Goal: Information Seeking & Learning: Learn about a topic

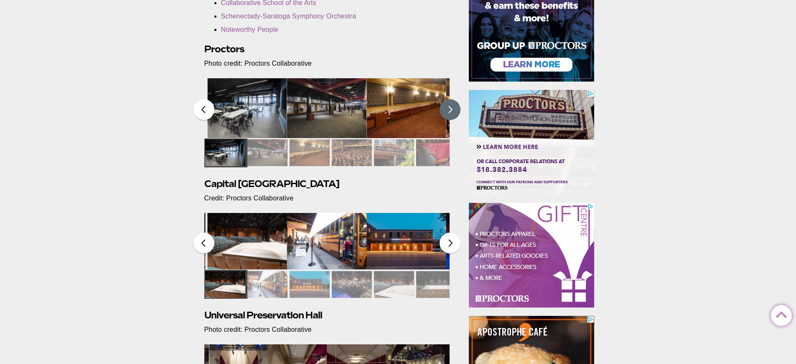
click at [448, 113] on button at bounding box center [450, 109] width 21 height 21
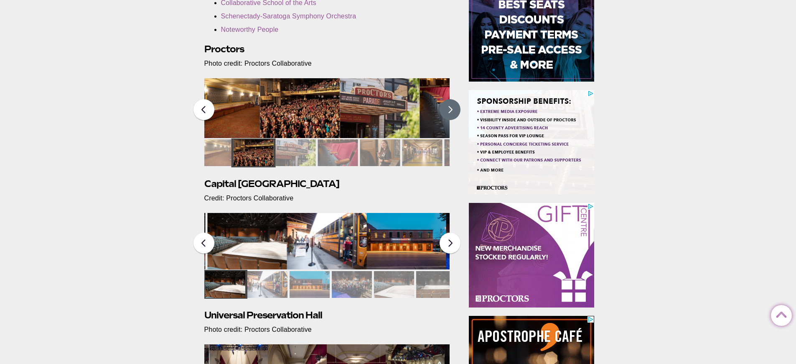
click at [448, 111] on button at bounding box center [450, 109] width 21 height 21
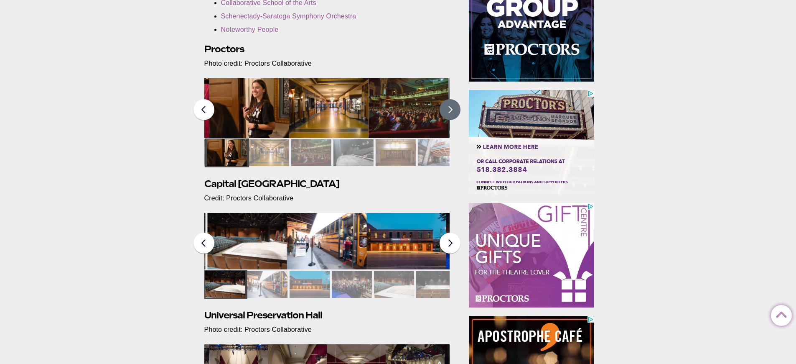
click at [448, 111] on button at bounding box center [450, 109] width 21 height 21
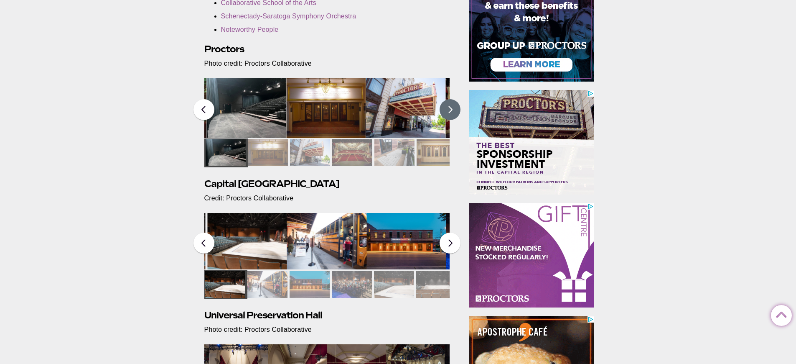
click at [448, 111] on button at bounding box center [450, 109] width 21 height 21
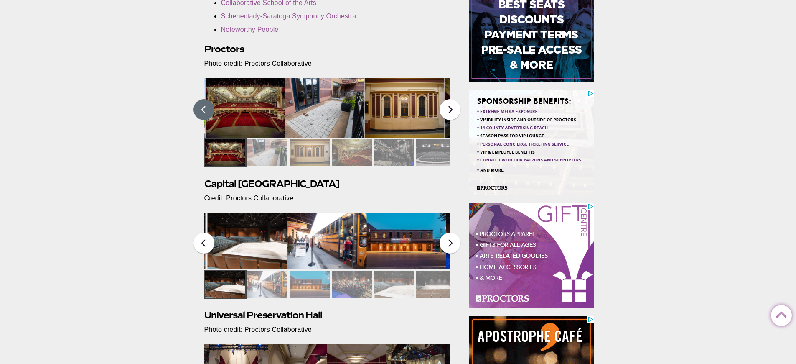
click at [203, 112] on button at bounding box center [203, 109] width 21 height 21
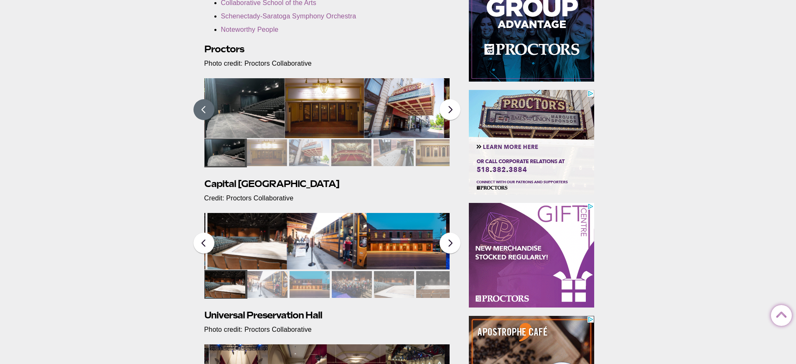
click at [390, 105] on img at bounding box center [404, 108] width 80 height 60
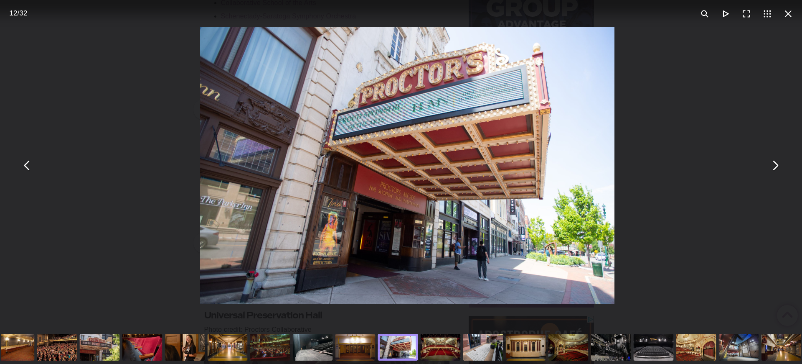
click at [712, 344] on div "You can close this modal content with the ESC key" at bounding box center [696, 346] width 43 height 33
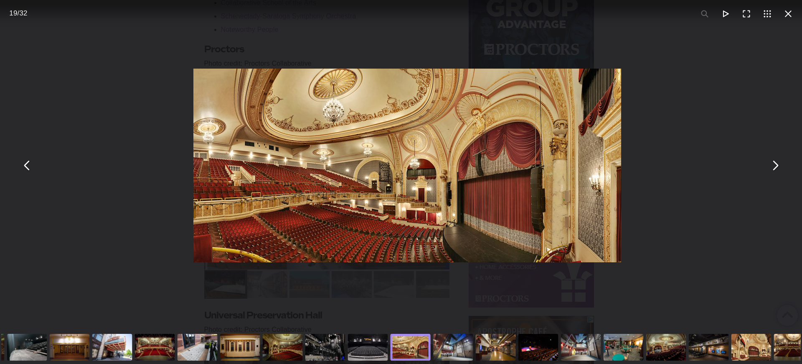
click at [731, 343] on div "You can close this modal content with the ESC key" at bounding box center [751, 346] width 43 height 33
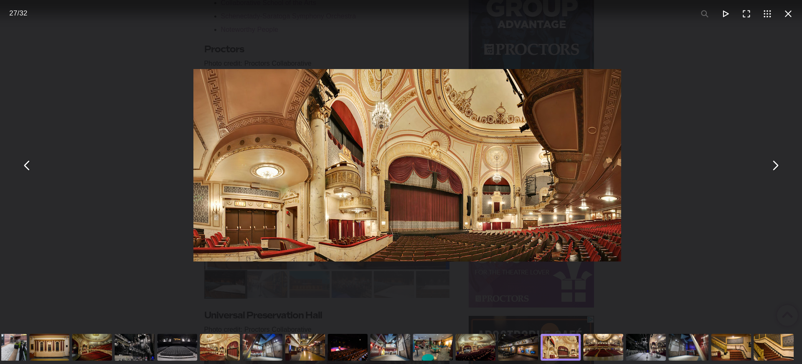
click at [622, 345] on div "You can close this modal content with the ESC key" at bounding box center [603, 346] width 43 height 33
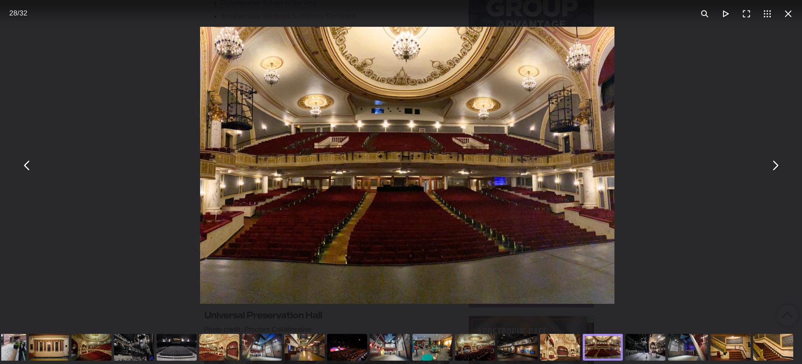
click at [698, 344] on div "You can close this modal content with the ESC key" at bounding box center [688, 346] width 43 height 33
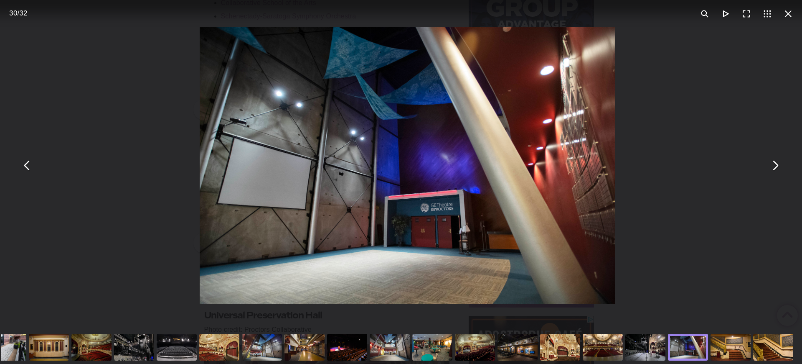
click at [731, 344] on div "You can close this modal content with the ESC key" at bounding box center [730, 346] width 43 height 33
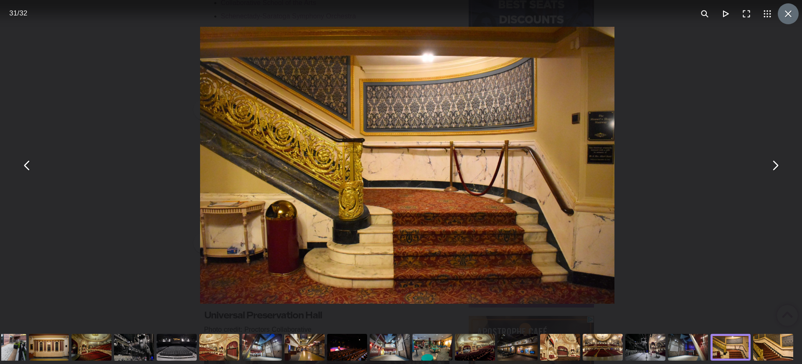
click at [787, 13] on button "You can close this modal content with the ESC key" at bounding box center [788, 13] width 21 height 21
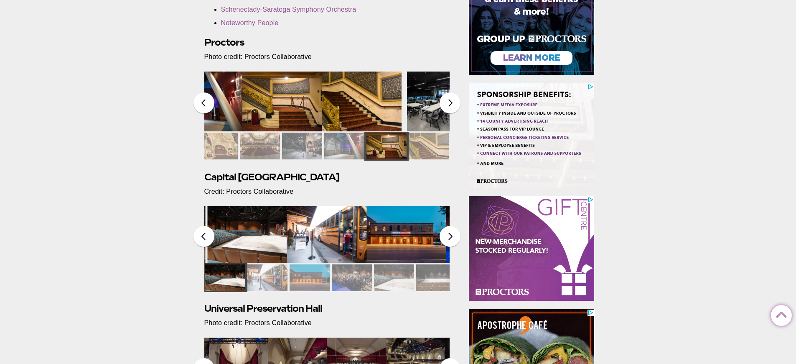
scroll to position [227, 0]
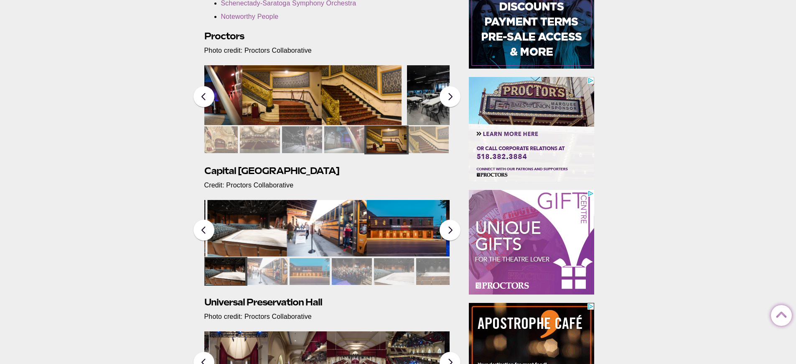
click at [383, 236] on img at bounding box center [406, 228] width 80 height 56
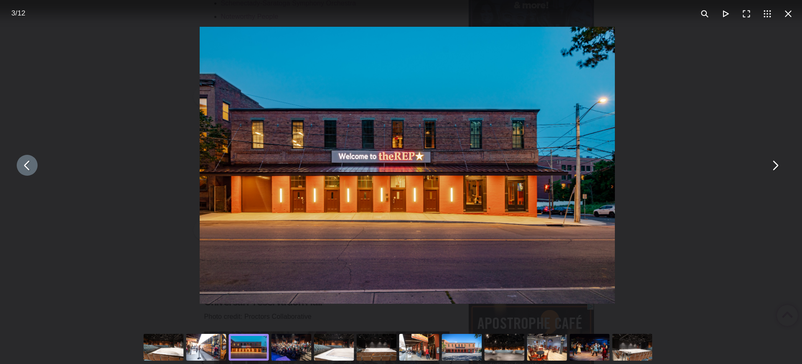
click at [744, 163] on div "You can close this modal content with the ESC key" at bounding box center [407, 165] width 802 height 330
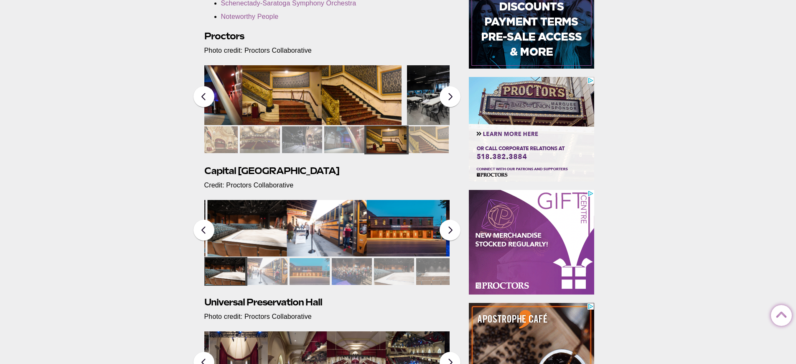
click at [270, 208] on img at bounding box center [247, 228] width 80 height 56
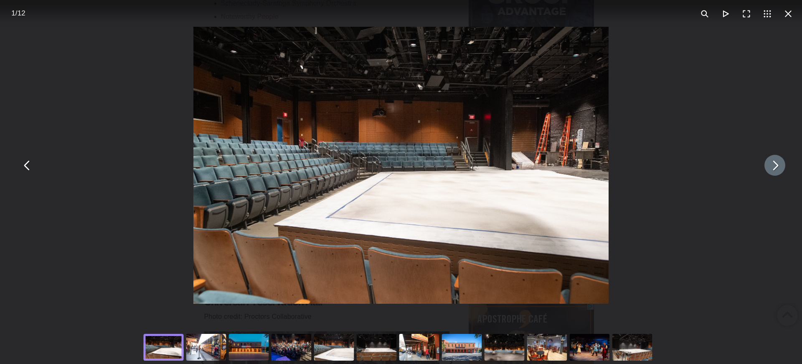
click at [770, 170] on button "You can close this modal content with the ESC key" at bounding box center [775, 165] width 21 height 21
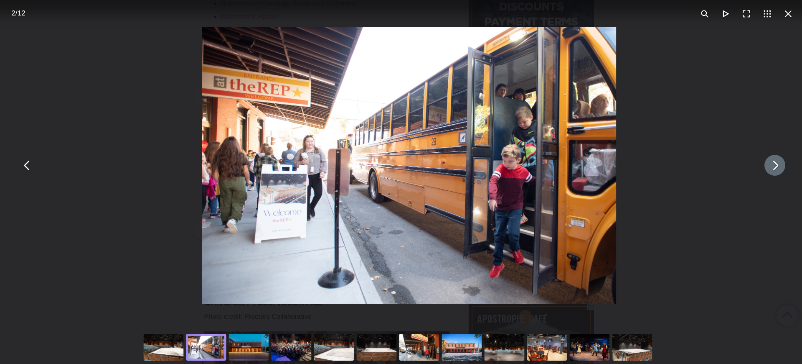
click at [770, 170] on button "You can close this modal content with the ESC key" at bounding box center [775, 165] width 21 height 21
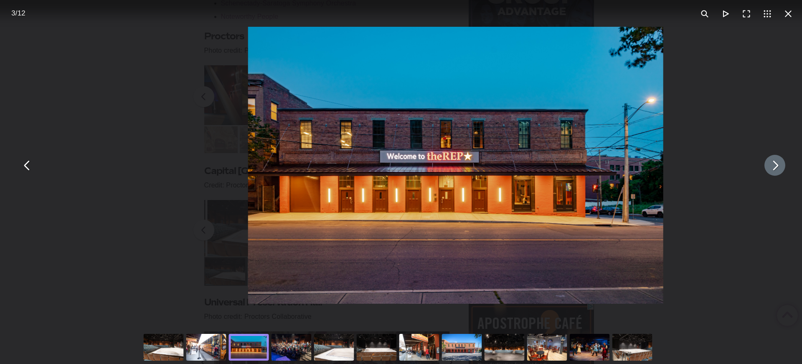
click at [770, 170] on button "You can close this modal content with the ESC key" at bounding box center [775, 165] width 21 height 21
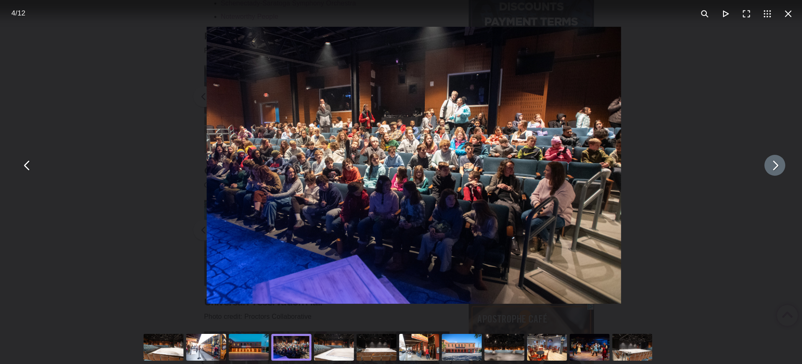
click at [770, 170] on button "You can close this modal content with the ESC key" at bounding box center [775, 165] width 21 height 21
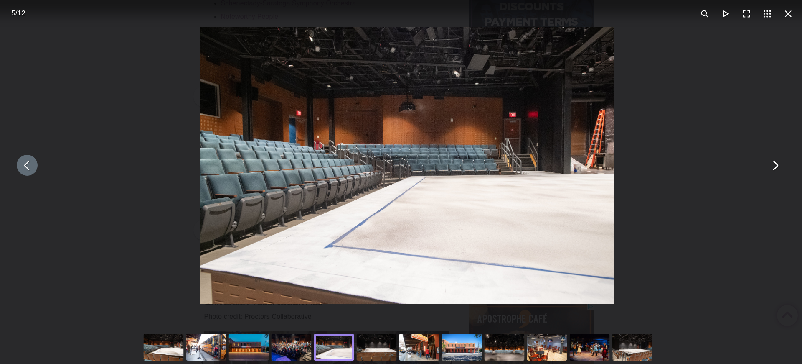
click at [30, 163] on button "You can close this modal content with the ESC key" at bounding box center [27, 165] width 21 height 21
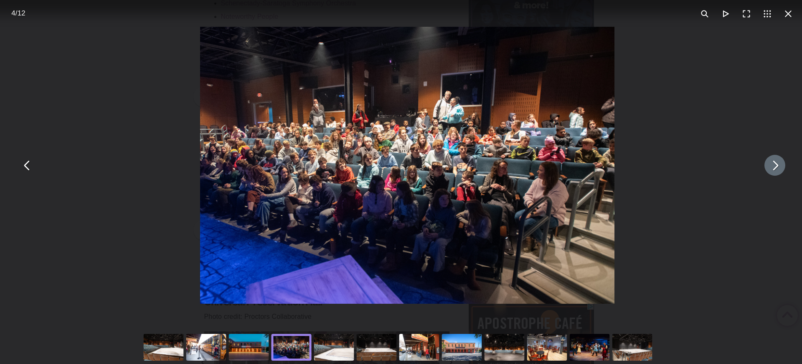
click at [771, 164] on button "You can close this modal content with the ESC key" at bounding box center [775, 165] width 21 height 21
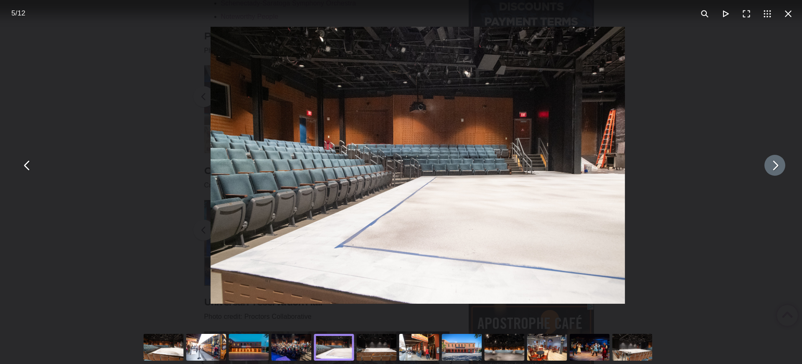
click at [771, 164] on button "You can close this modal content with the ESC key" at bounding box center [775, 165] width 21 height 21
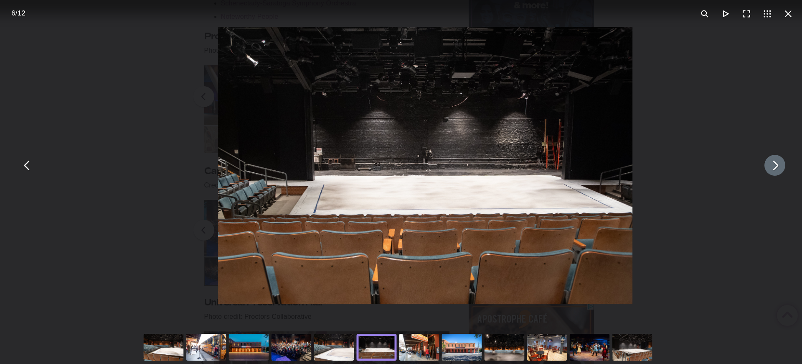
click at [771, 164] on button "You can close this modal content with the ESC key" at bounding box center [775, 165] width 21 height 21
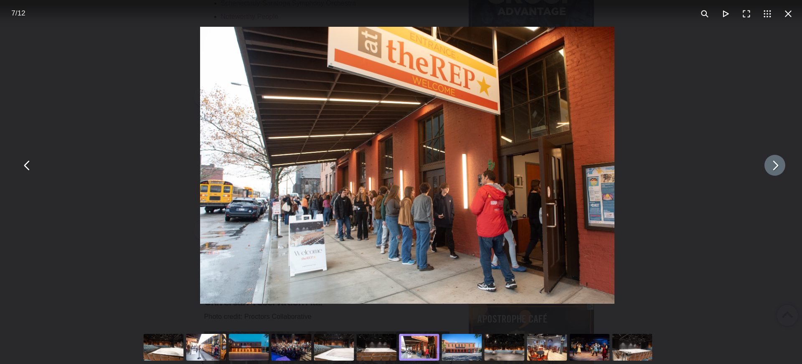
click at [771, 164] on button "You can close this modal content with the ESC key" at bounding box center [775, 165] width 21 height 21
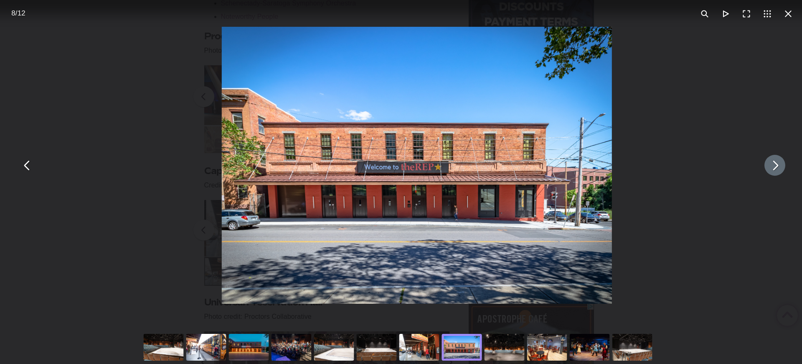
click at [771, 164] on button "You can close this modal content with the ESC key" at bounding box center [775, 165] width 21 height 21
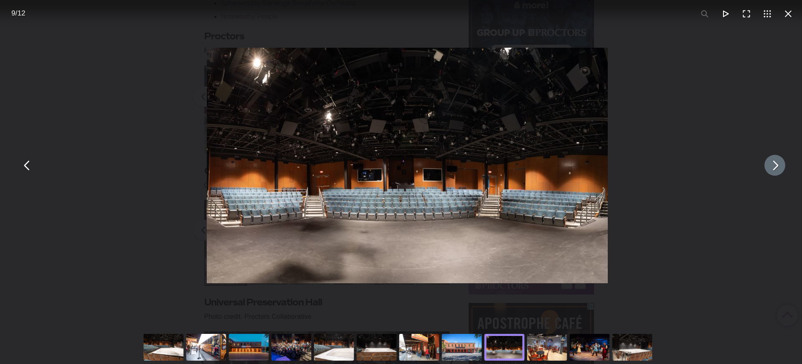
click at [771, 164] on button "You can close this modal content with the ESC key" at bounding box center [775, 165] width 21 height 21
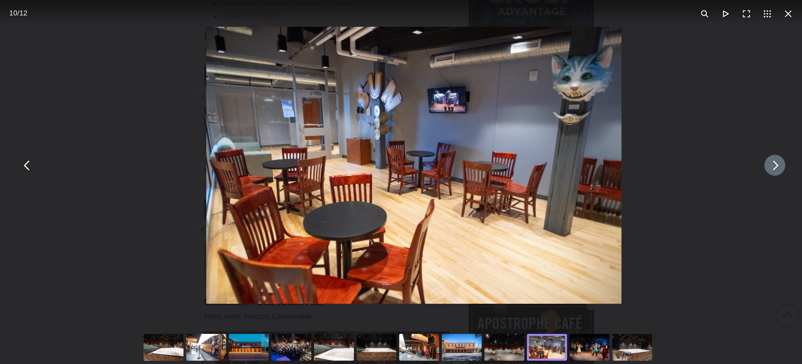
click at [771, 164] on button "You can close this modal content with the ESC key" at bounding box center [775, 165] width 21 height 21
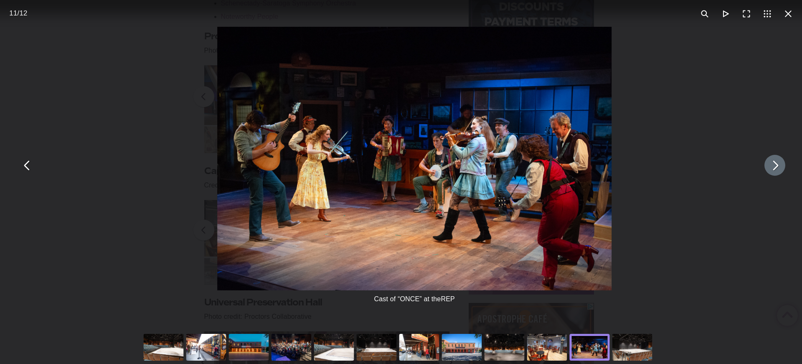
click at [771, 164] on button "You can close this modal content with the ESC key" at bounding box center [775, 165] width 21 height 21
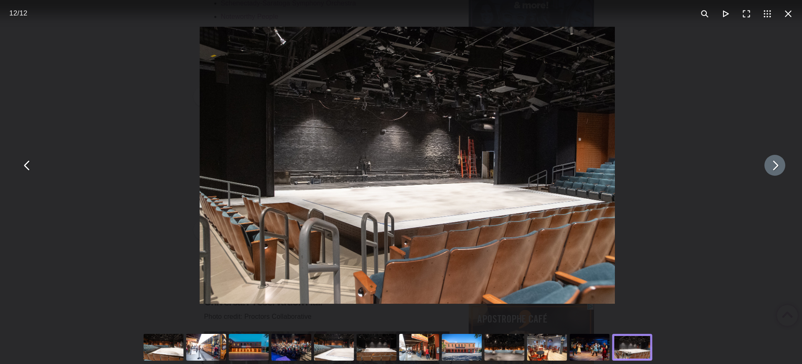
click at [773, 173] on button "You can close this modal content with the ESC key" at bounding box center [775, 165] width 21 height 21
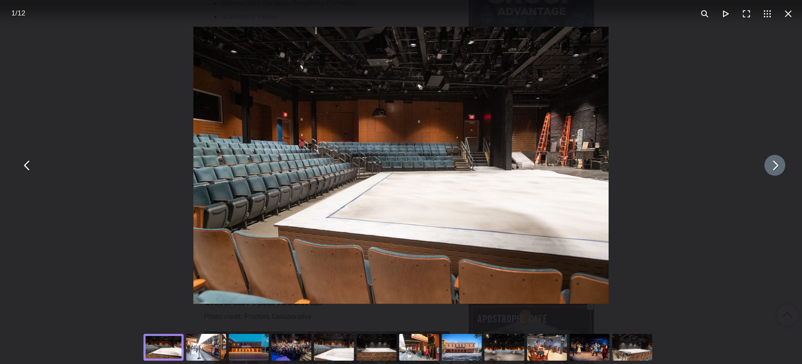
click at [773, 173] on button "You can close this modal content with the ESC key" at bounding box center [775, 165] width 21 height 21
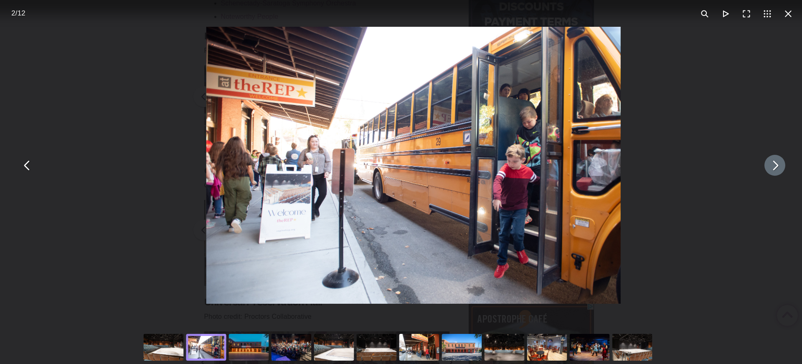
click at [773, 173] on button "You can close this modal content with the ESC key" at bounding box center [775, 165] width 21 height 21
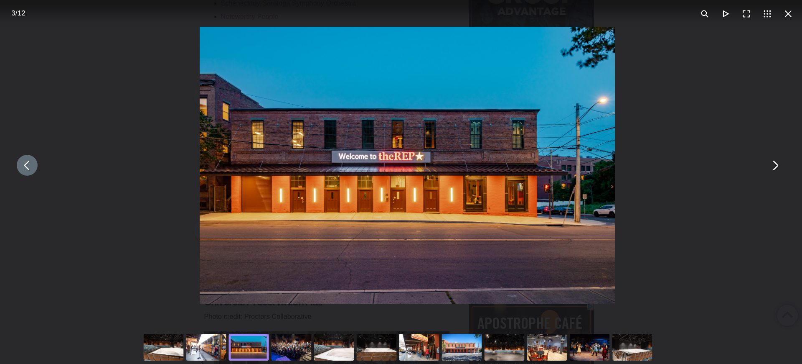
click at [24, 167] on button "You can close this modal content with the ESC key" at bounding box center [27, 165] width 21 height 21
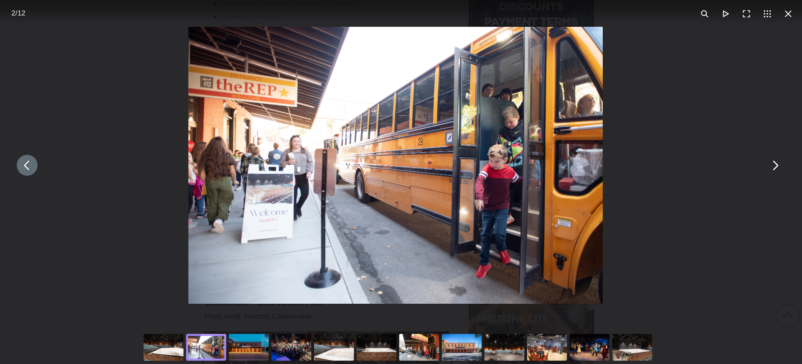
click at [24, 167] on button "You can close this modal content with the ESC key" at bounding box center [27, 165] width 21 height 21
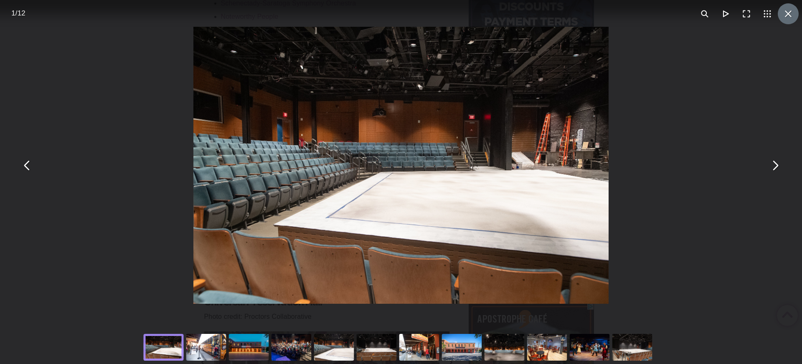
click at [787, 18] on button "You can close this modal content with the ESC key" at bounding box center [788, 13] width 21 height 21
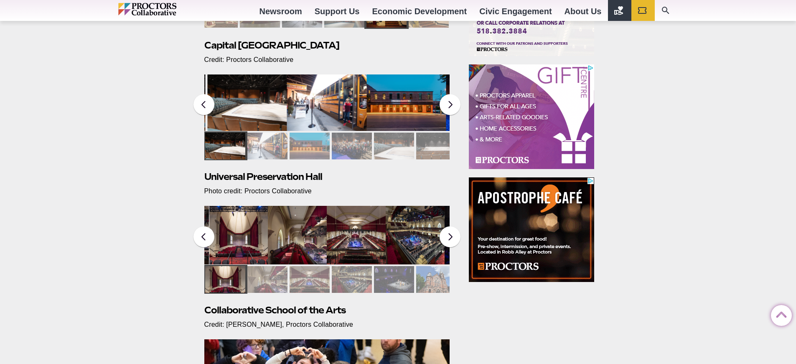
scroll to position [360, 0]
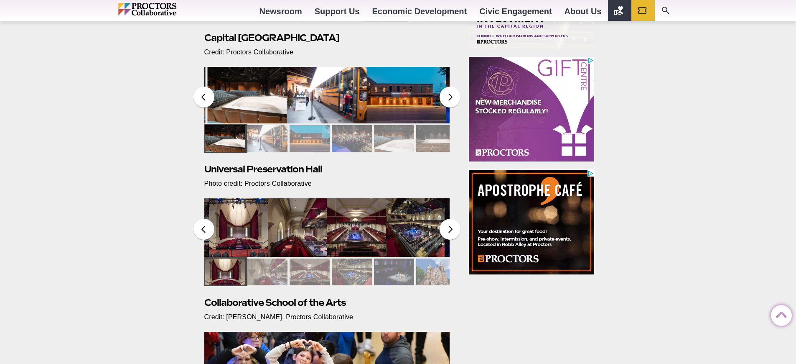
click at [244, 224] on img at bounding box center [238, 227] width 59 height 58
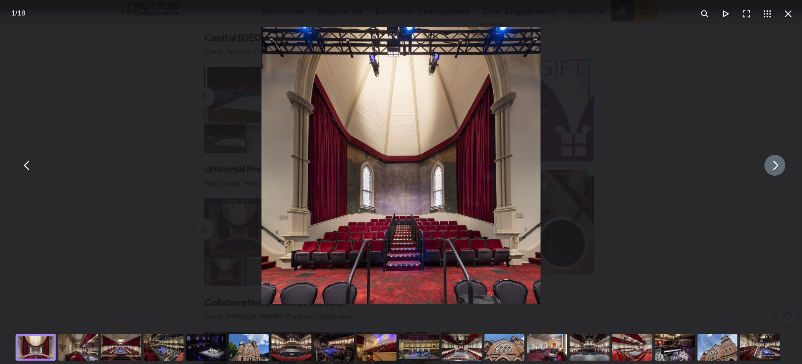
click at [772, 171] on button "You can close this modal content with the ESC key" at bounding box center [775, 165] width 21 height 21
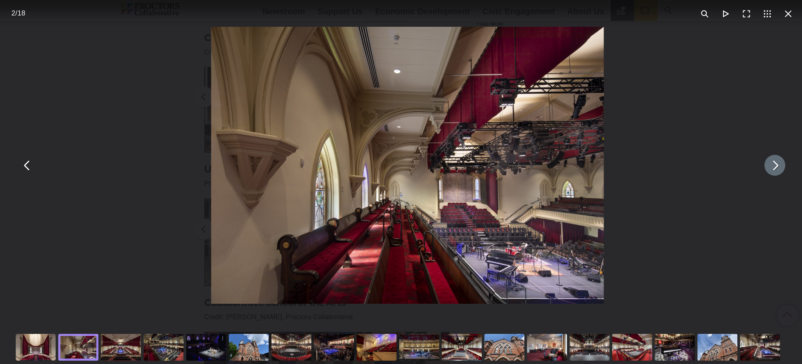
click at [772, 171] on button "You can close this modal content with the ESC key" at bounding box center [775, 165] width 21 height 21
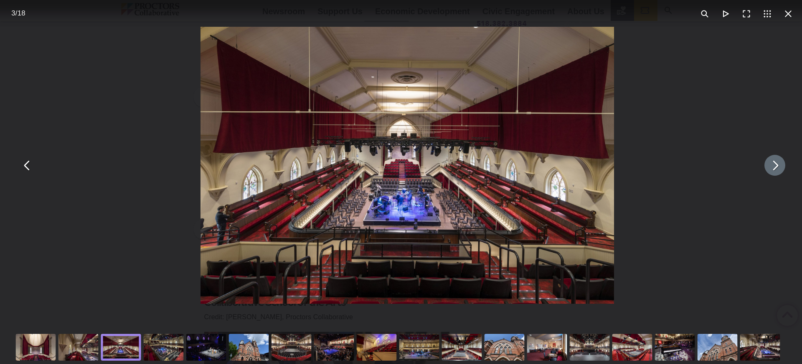
click at [772, 171] on button "You can close this modal content with the ESC key" at bounding box center [775, 165] width 21 height 21
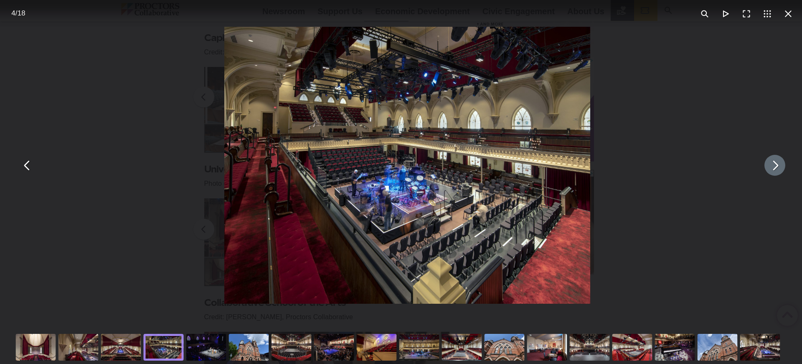
click at [773, 164] on button "You can close this modal content with the ESC key" at bounding box center [775, 165] width 21 height 21
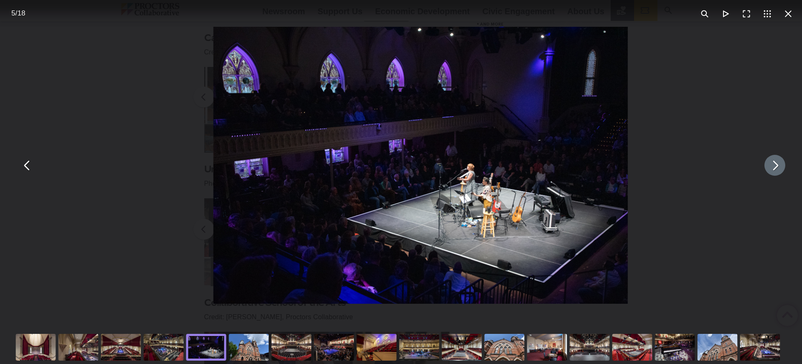
click at [773, 164] on button "You can close this modal content with the ESC key" at bounding box center [775, 165] width 21 height 21
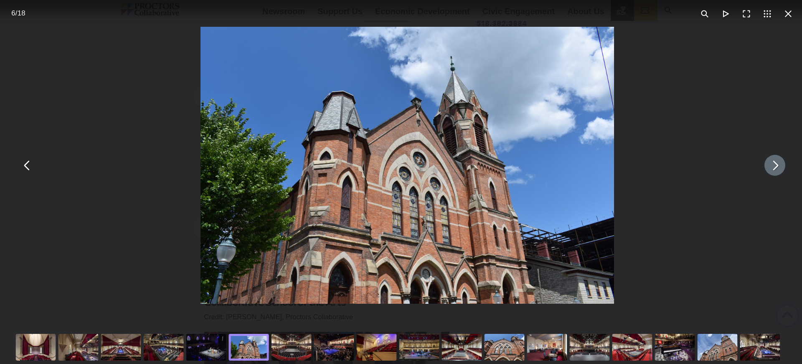
click at [773, 164] on button "You can close this modal content with the ESC key" at bounding box center [775, 165] width 21 height 21
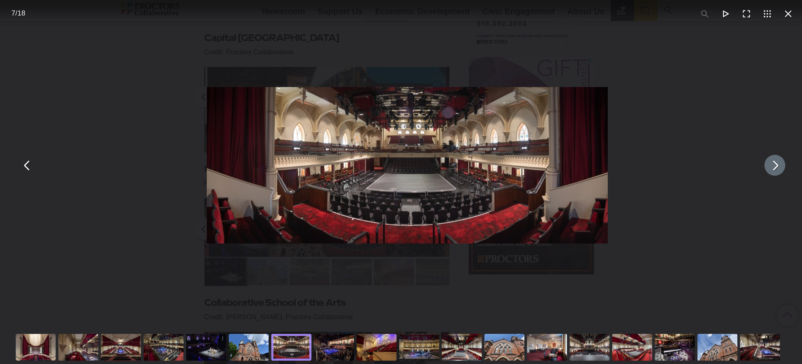
click at [773, 164] on button "You can close this modal content with the ESC key" at bounding box center [775, 165] width 21 height 21
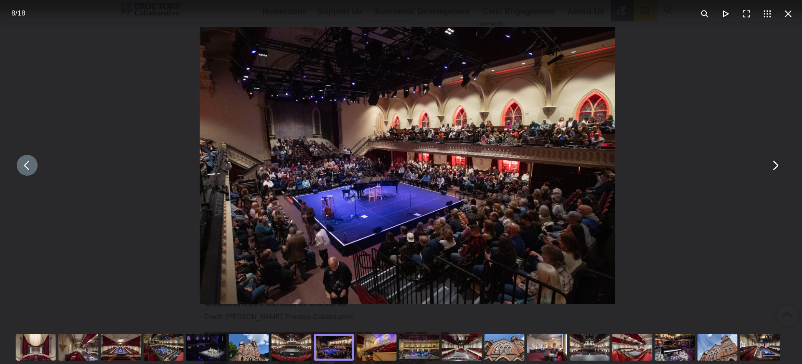
click at [386, 345] on div "You can close this modal content with the ESC key" at bounding box center [377, 346] width 43 height 33
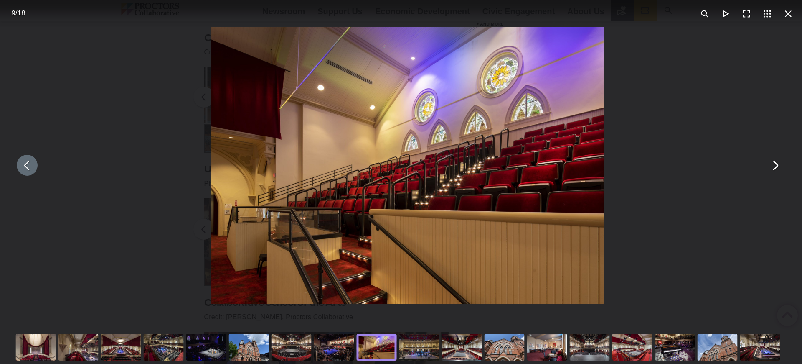
click at [160, 342] on div "You can close this modal content with the ESC key" at bounding box center [163, 346] width 43 height 33
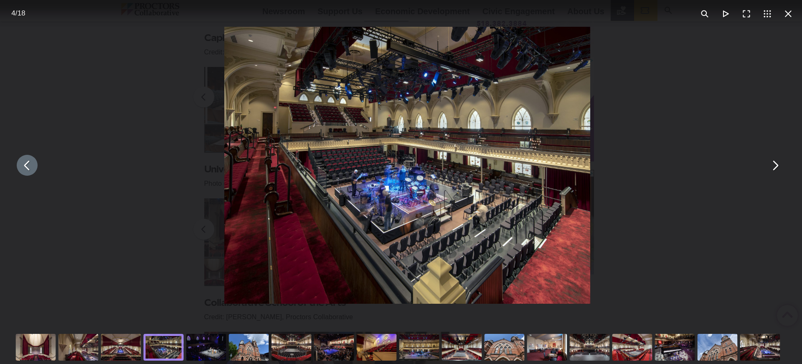
click at [113, 343] on div "You can close this modal content with the ESC key" at bounding box center [121, 346] width 43 height 33
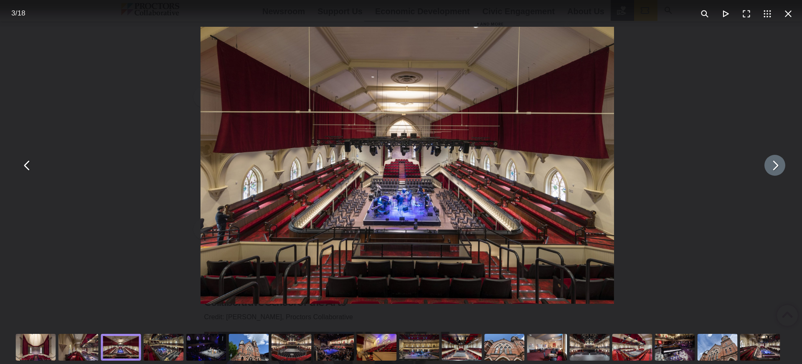
click at [771, 166] on button "You can close this modal content with the ESC key" at bounding box center [775, 165] width 21 height 21
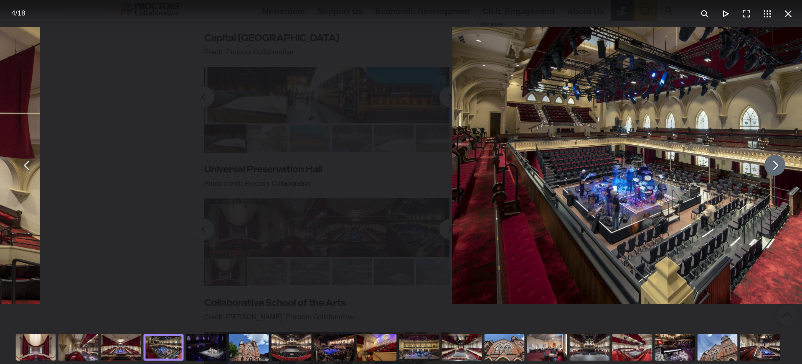
click at [771, 166] on button "You can close this modal content with the ESC key" at bounding box center [775, 165] width 21 height 21
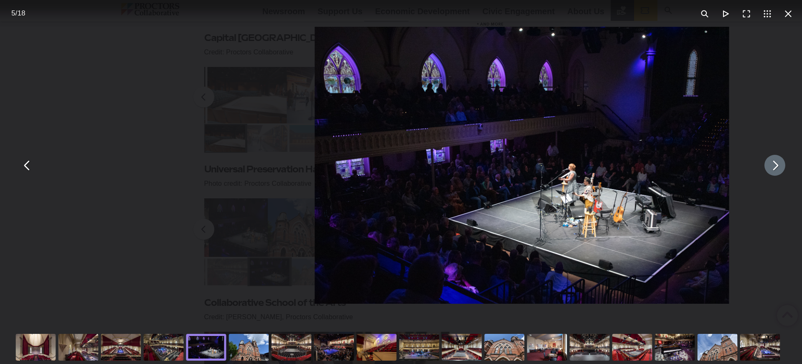
click at [771, 166] on button "You can close this modal content with the ESC key" at bounding box center [775, 165] width 21 height 21
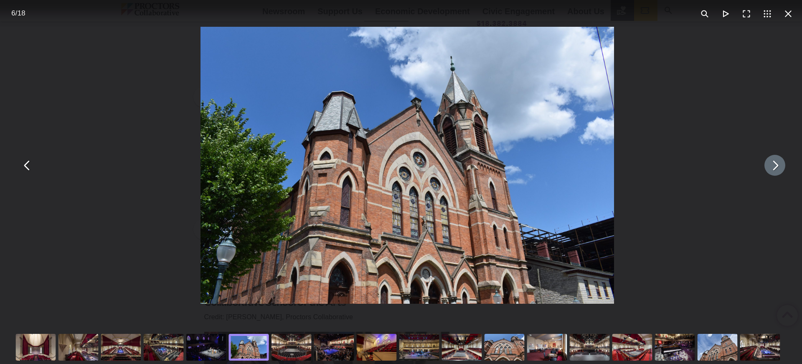
click at [473, 348] on div "You can close this modal content with the ESC key" at bounding box center [462, 346] width 43 height 33
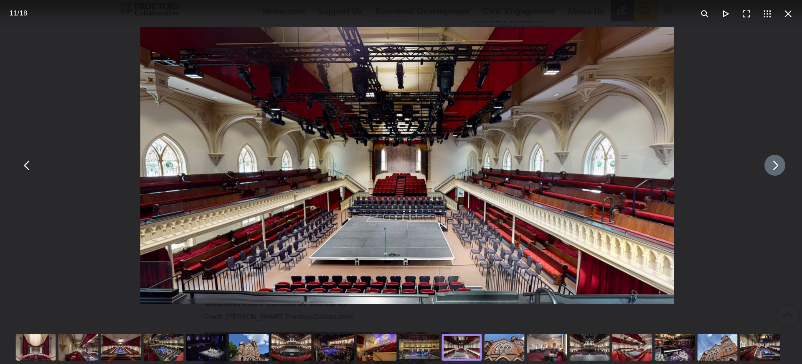
click at [498, 347] on div "You can close this modal content with the ESC key" at bounding box center [504, 346] width 43 height 33
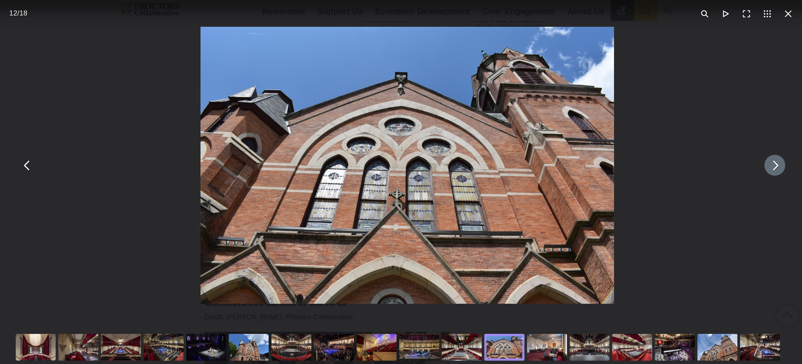
click at [765, 172] on button "You can close this modal content with the ESC key" at bounding box center [775, 165] width 21 height 21
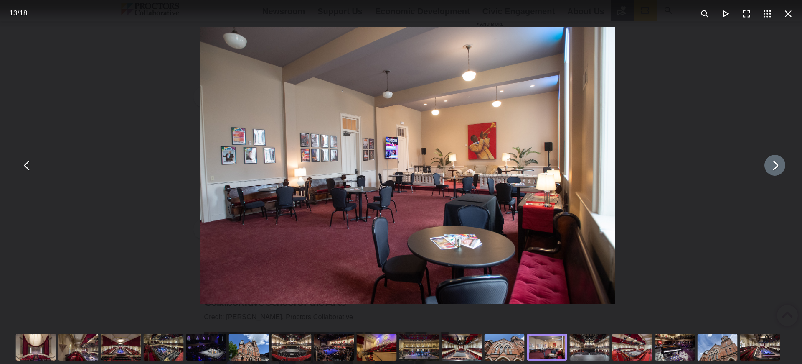
click at [720, 347] on div "You can close this modal content with the ESC key" at bounding box center [718, 346] width 43 height 33
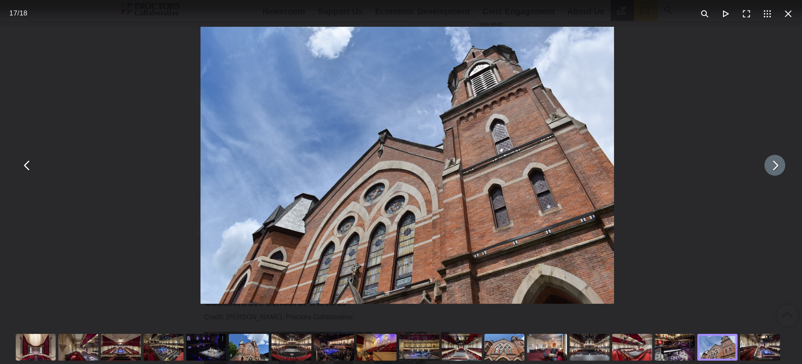
click at [773, 165] on button "You can close this modal content with the ESC key" at bounding box center [775, 165] width 21 height 21
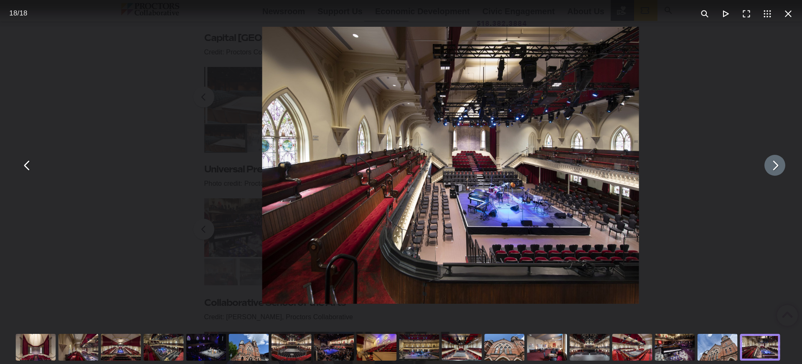
click at [773, 165] on button "You can close this modal content with the ESC key" at bounding box center [775, 165] width 21 height 21
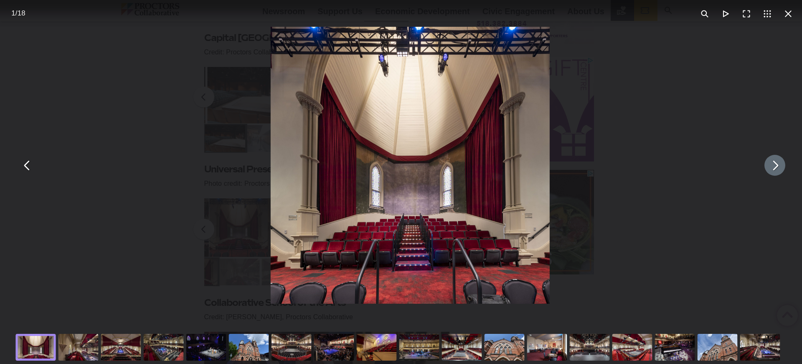
click at [773, 165] on button "You can close this modal content with the ESC key" at bounding box center [775, 165] width 21 height 21
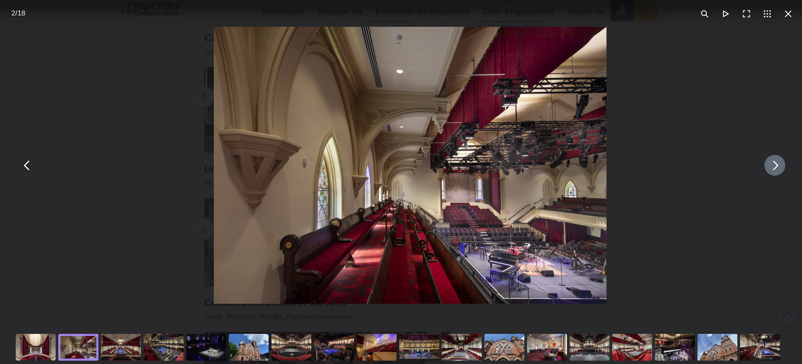
click at [773, 165] on button "You can close this modal content with the ESC key" at bounding box center [775, 165] width 21 height 21
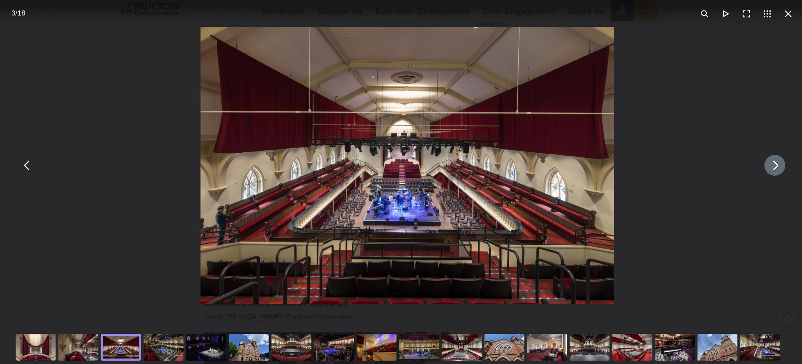
click at [260, 346] on div "You can close this modal content with the ESC key" at bounding box center [249, 346] width 43 height 33
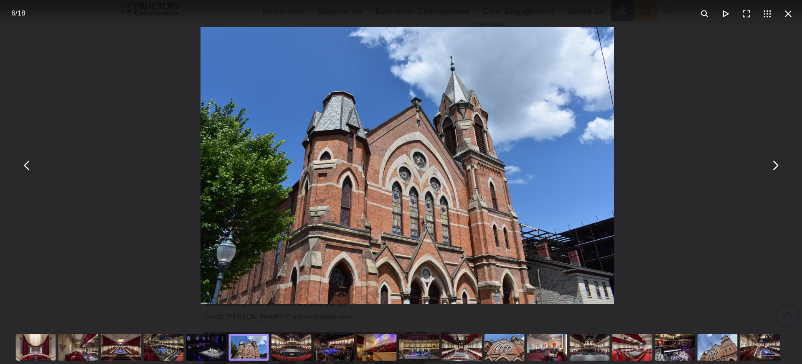
click at [503, 350] on div "You can close this modal content with the ESC key" at bounding box center [504, 346] width 43 height 33
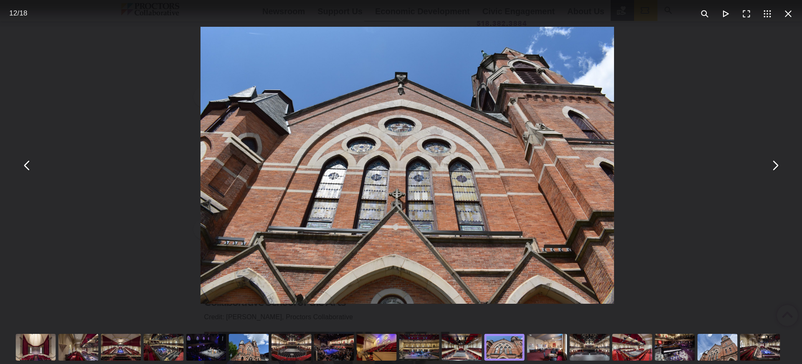
click at [719, 352] on div "You can close this modal content with the ESC key" at bounding box center [718, 346] width 43 height 33
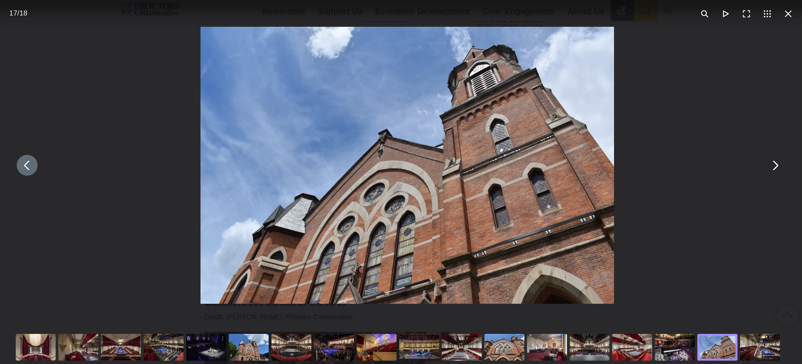
click at [636, 337] on div "You can close this modal content with the ESC key" at bounding box center [632, 346] width 43 height 33
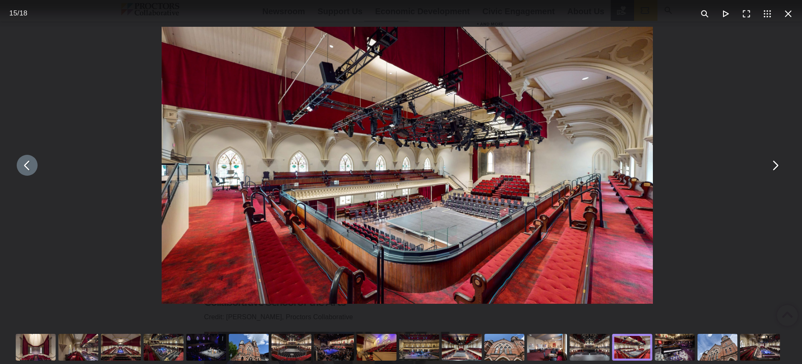
click at [590, 346] on div "You can close this modal content with the ESC key" at bounding box center [590, 346] width 43 height 33
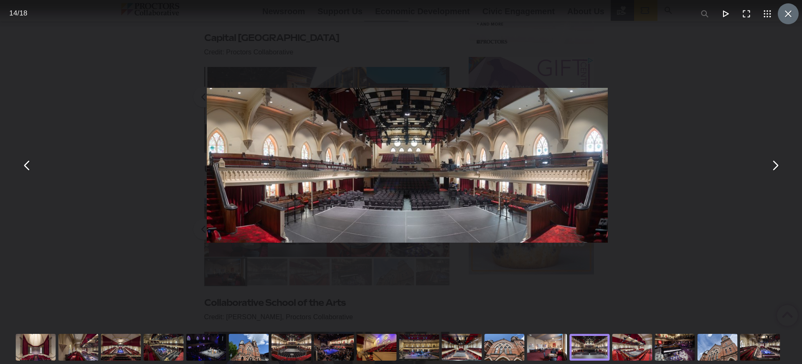
click at [778, 15] on button "You can close this modal content with the ESC key" at bounding box center [788, 13] width 21 height 21
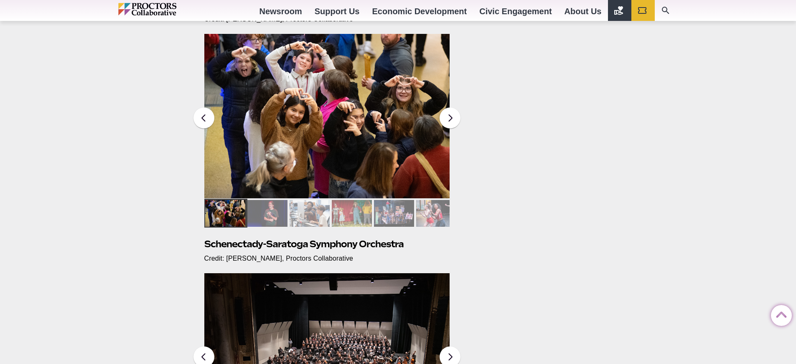
scroll to position [653, 0]
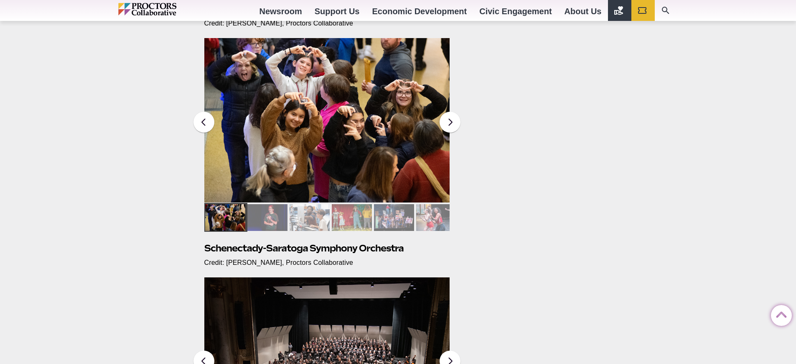
click at [376, 138] on img at bounding box center [327, 120] width 246 height 164
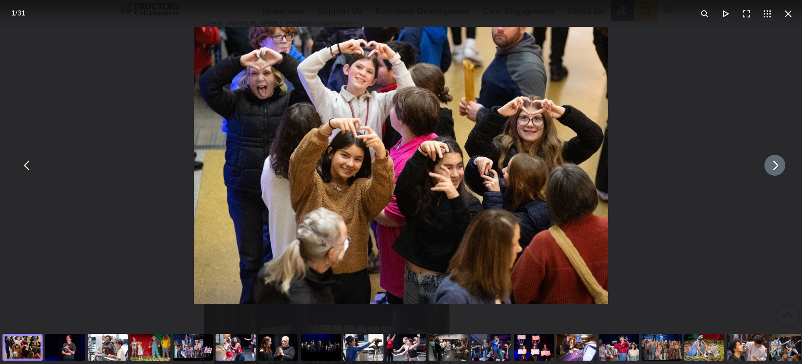
click at [765, 168] on button "You can close this modal content with the ESC key" at bounding box center [775, 165] width 21 height 21
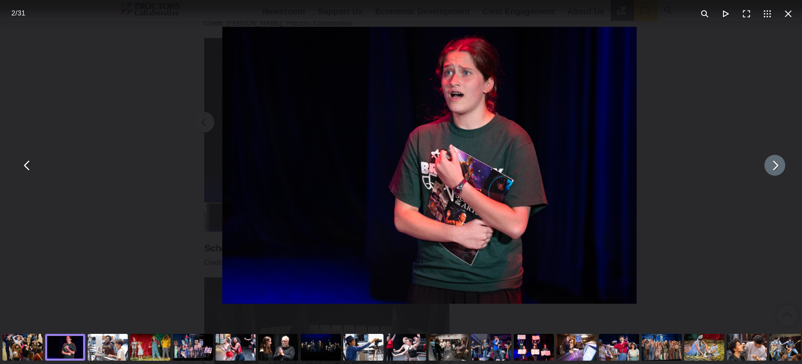
click at [765, 168] on button "You can close this modal content with the ESC key" at bounding box center [775, 165] width 21 height 21
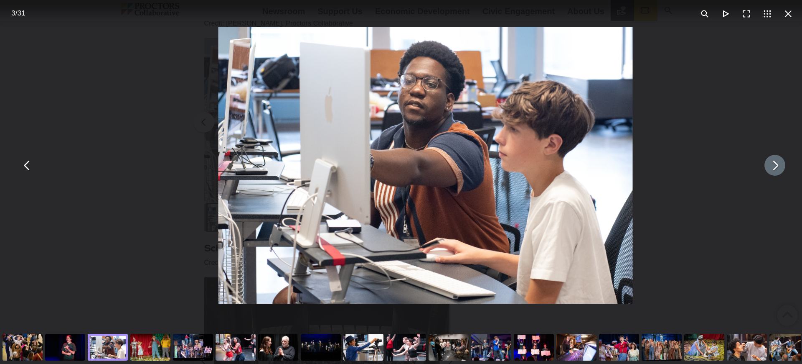
click at [765, 168] on button "You can close this modal content with the ESC key" at bounding box center [775, 165] width 21 height 21
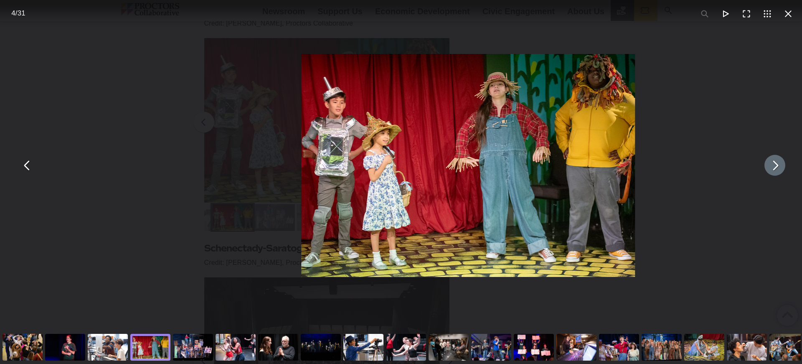
click at [765, 168] on button "You can close this modal content with the ESC key" at bounding box center [775, 165] width 21 height 21
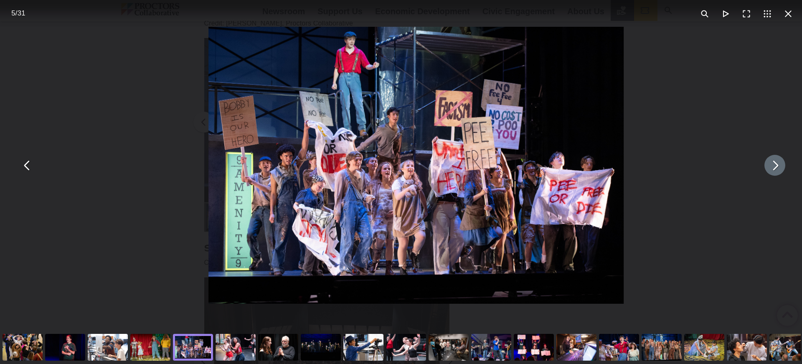
click at [765, 168] on button "You can close this modal content with the ESC key" at bounding box center [775, 165] width 21 height 21
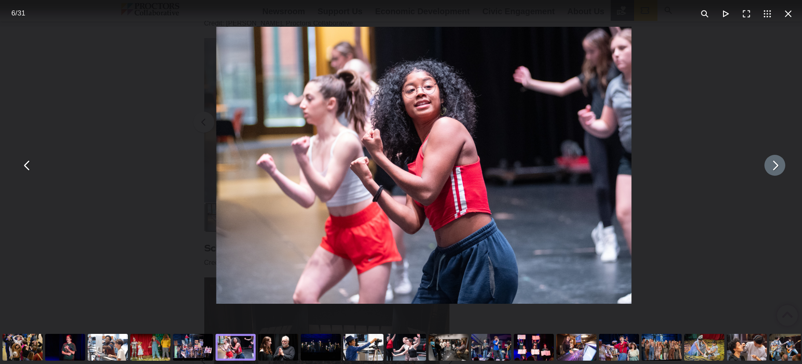
click at [765, 168] on button "You can close this modal content with the ESC key" at bounding box center [775, 165] width 21 height 21
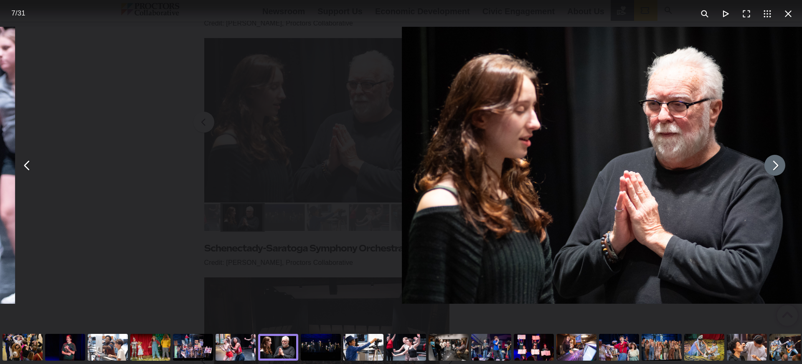
click at [765, 168] on button "You can close this modal content with the ESC key" at bounding box center [775, 165] width 21 height 21
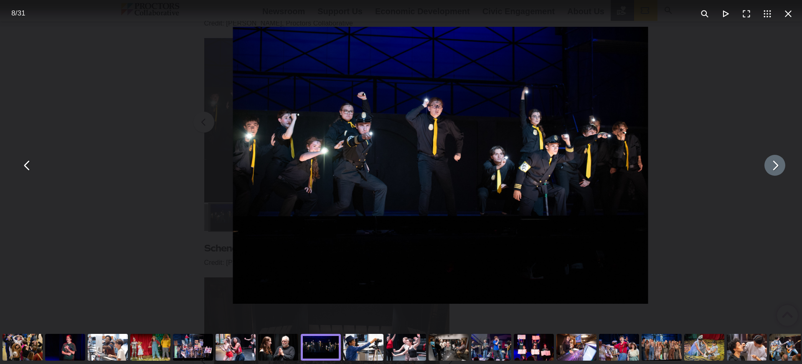
click at [765, 168] on button "You can close this modal content with the ESC key" at bounding box center [775, 165] width 21 height 21
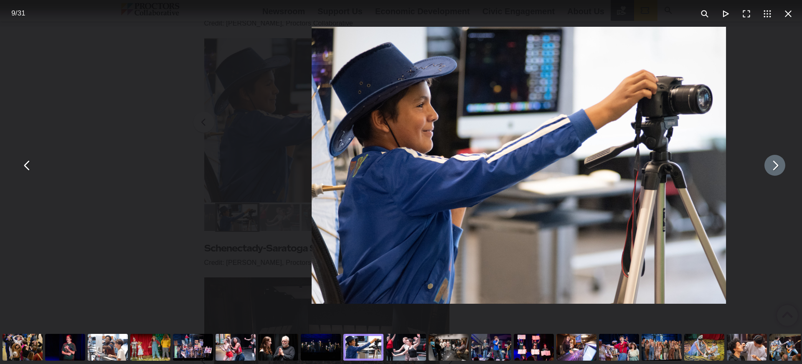
click at [765, 168] on button "You can close this modal content with the ESC key" at bounding box center [775, 165] width 21 height 21
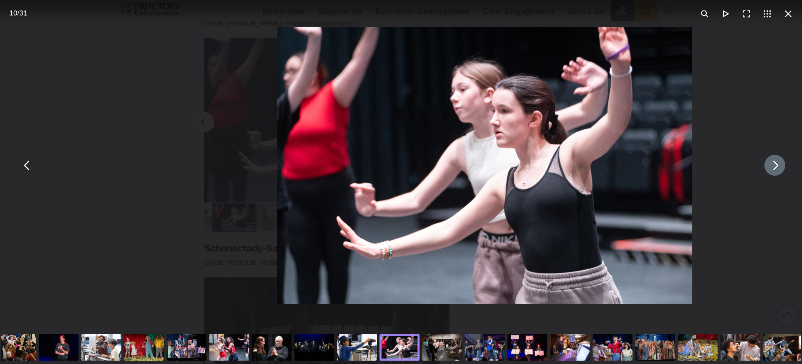
click at [765, 168] on button "You can close this modal content with the ESC key" at bounding box center [775, 165] width 21 height 21
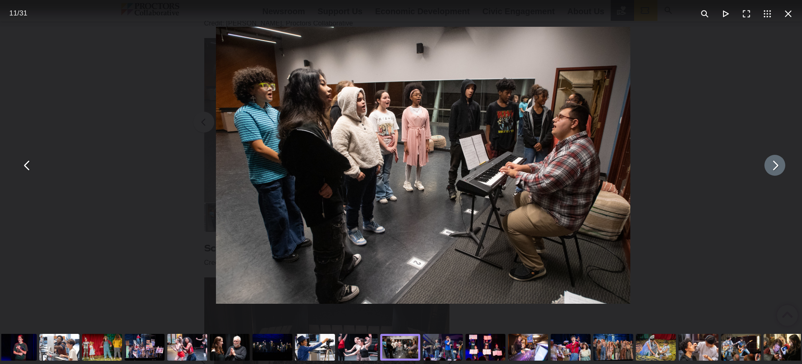
click at [765, 168] on button "You can close this modal content with the ESC key" at bounding box center [775, 165] width 21 height 21
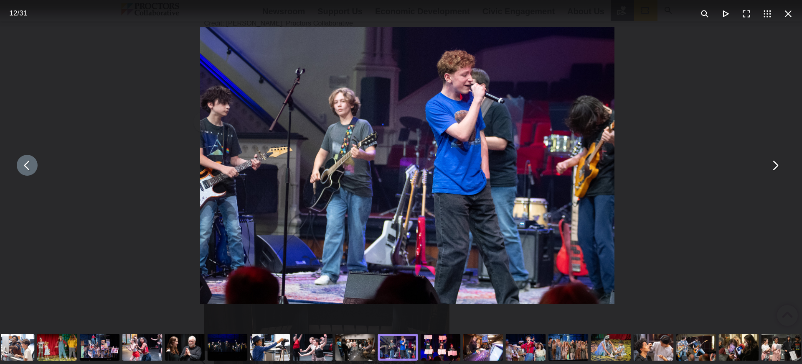
click at [28, 164] on button "You can close this modal content with the ESC key" at bounding box center [27, 165] width 21 height 21
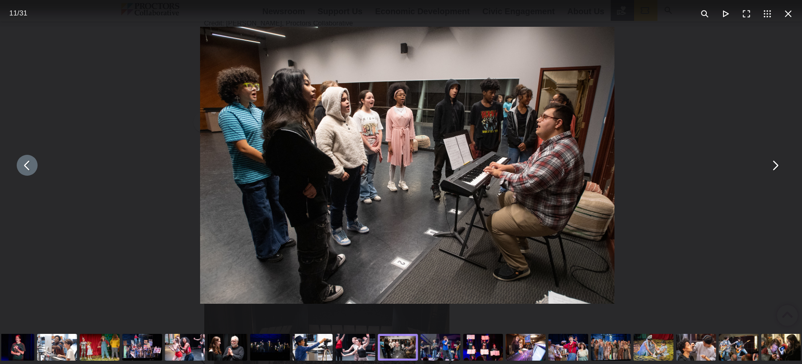
click at [787, 177] on div "You can close this modal content with the ESC key" at bounding box center [407, 165] width 802 height 330
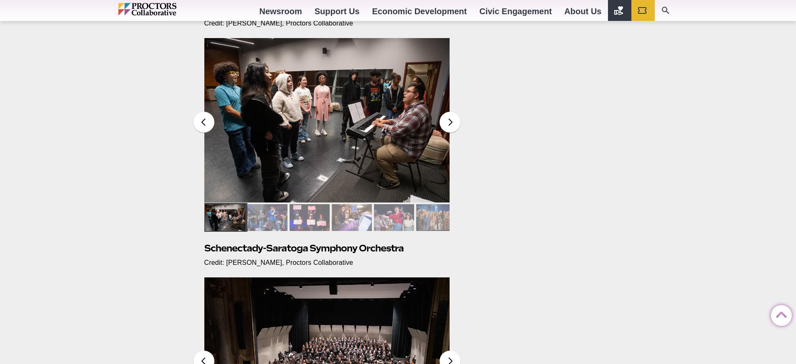
click at [787, 177] on div "Proctors Collaborative Approved Photos Posted 2023-08-03 by Jessica Sims Below …" at bounding box center [398, 182] width 796 height 1512
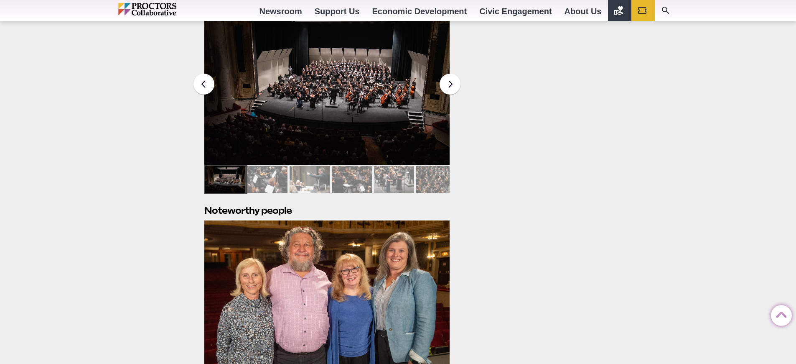
scroll to position [948, 0]
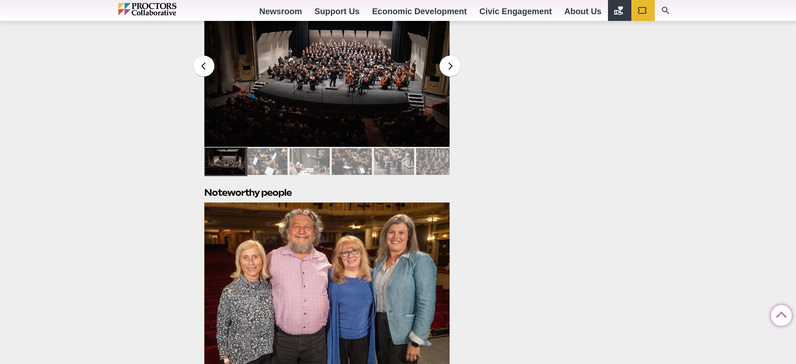
click at [373, 104] on img at bounding box center [327, 64] width 246 height 164
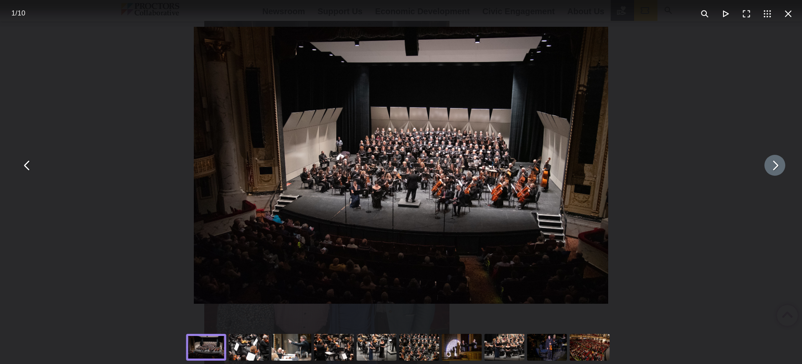
click at [774, 174] on button "You can close this modal content with the ESC key" at bounding box center [775, 165] width 21 height 21
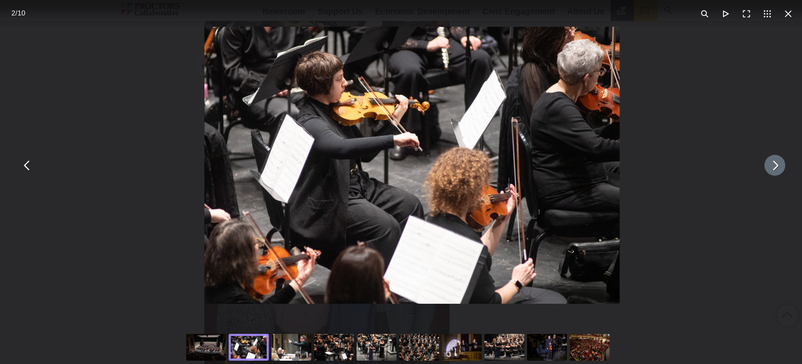
click at [774, 174] on button "You can close this modal content with the ESC key" at bounding box center [775, 165] width 21 height 21
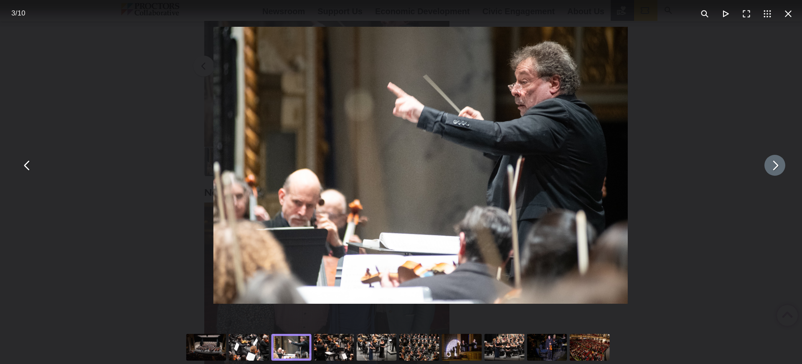
click at [774, 174] on button "You can close this modal content with the ESC key" at bounding box center [775, 165] width 21 height 21
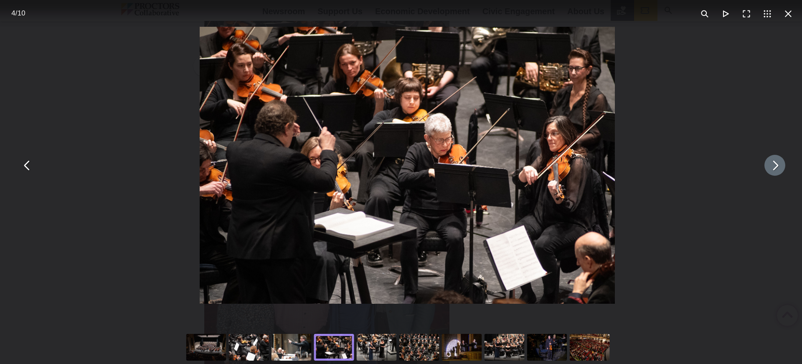
click at [774, 174] on button "You can close this modal content with the ESC key" at bounding box center [775, 165] width 21 height 21
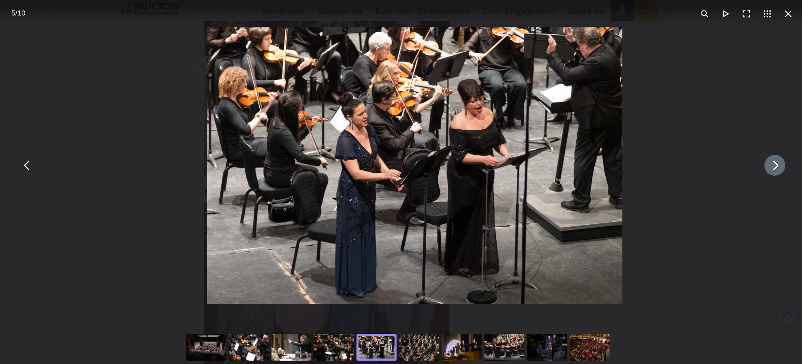
click at [774, 174] on button "You can close this modal content with the ESC key" at bounding box center [775, 165] width 21 height 21
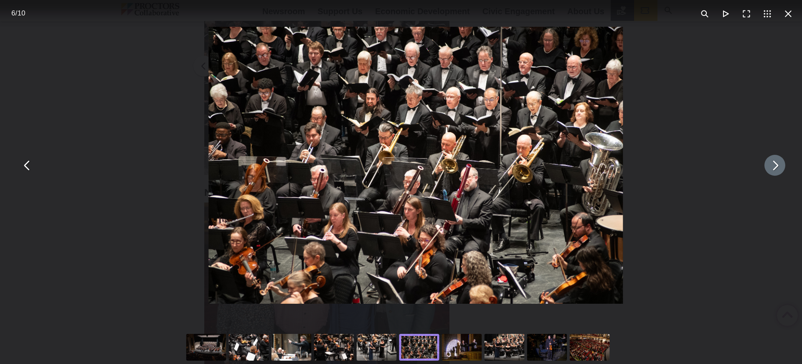
click at [774, 174] on button "You can close this modal content with the ESC key" at bounding box center [775, 165] width 21 height 21
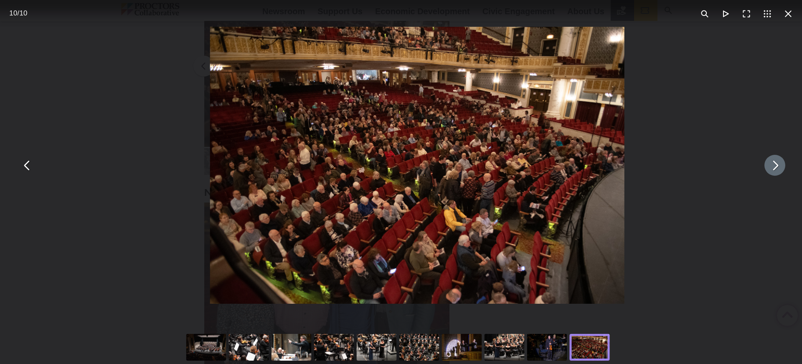
click at [389, 127] on img "You can close this modal content with the ESC key" at bounding box center [417, 165] width 414 height 277
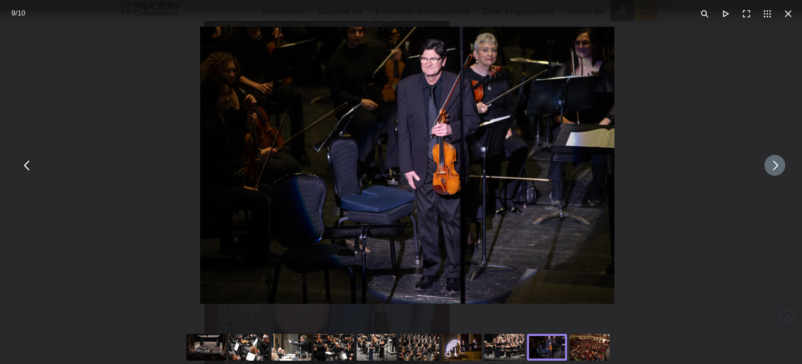
click at [777, 167] on button "You can close this modal content with the ESC key" at bounding box center [775, 165] width 21 height 21
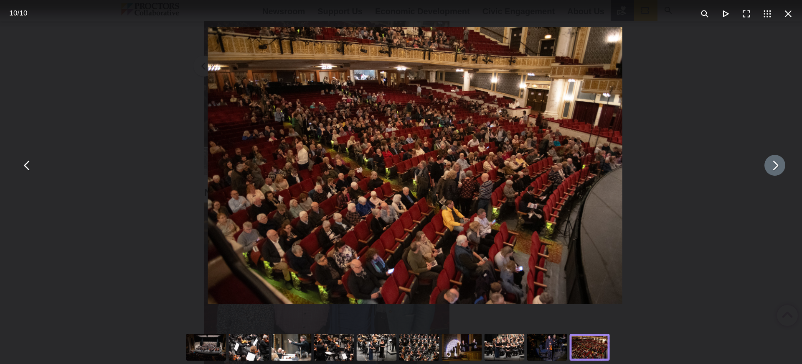
click at [454, 168] on img "You can close this modal content with the ESC key" at bounding box center [415, 165] width 414 height 277
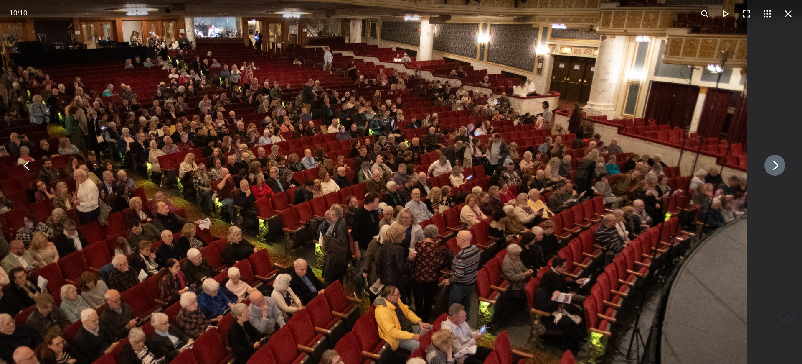
drag, startPoint x: 448, startPoint y: 103, endPoint x: 411, endPoint y: 159, distance: 66.6
click at [412, 159] on img "You can close this modal content with the ESC key" at bounding box center [320, 213] width 856 height 571
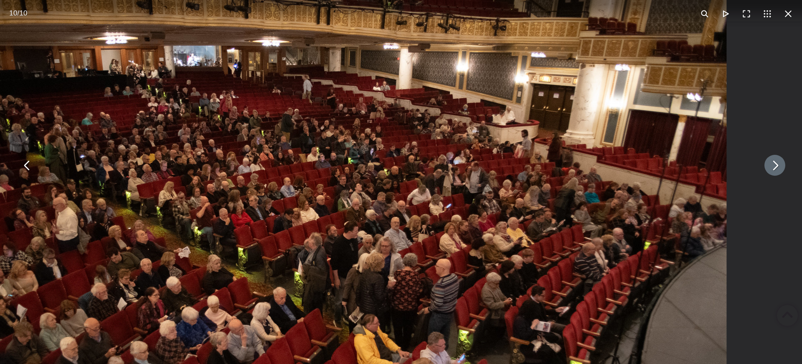
drag, startPoint x: 484, startPoint y: 184, endPoint x: 474, endPoint y: 208, distance: 26.2
click at [474, 208] on img "You can close this modal content with the ESC key" at bounding box center [299, 242] width 856 height 571
click at [769, 164] on button "You can close this modal content with the ESC key" at bounding box center [775, 165] width 21 height 21
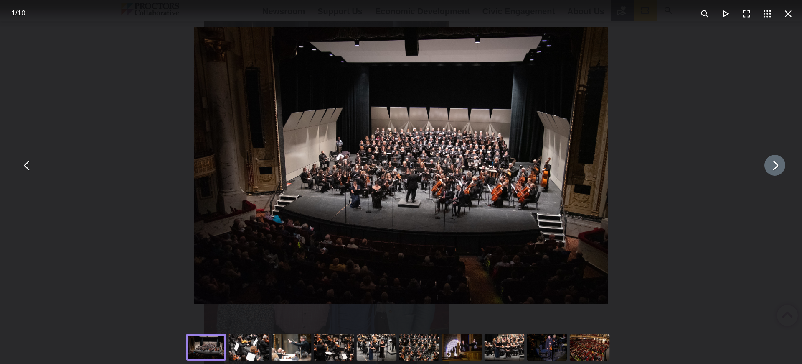
click at [405, 150] on img "You can close this modal content with the ESC key" at bounding box center [401, 165] width 414 height 277
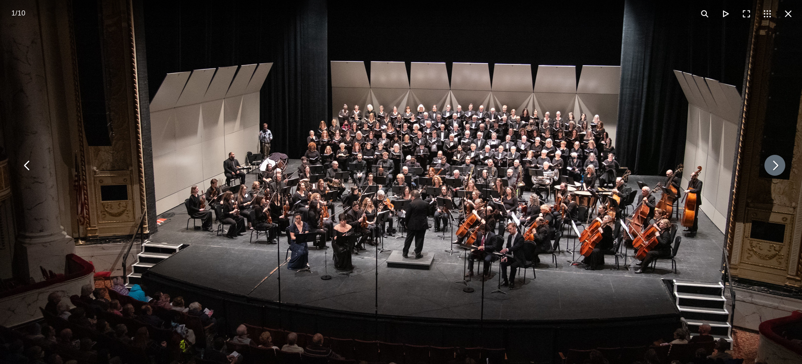
click at [373, 142] on img "You can close this modal content with the ESC key" at bounding box center [393, 181] width 856 height 571
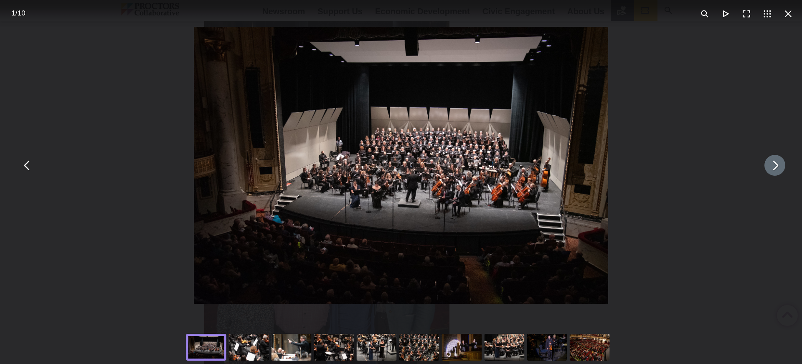
click at [368, 141] on img "You can close this modal content with the ESC key" at bounding box center [401, 165] width 414 height 277
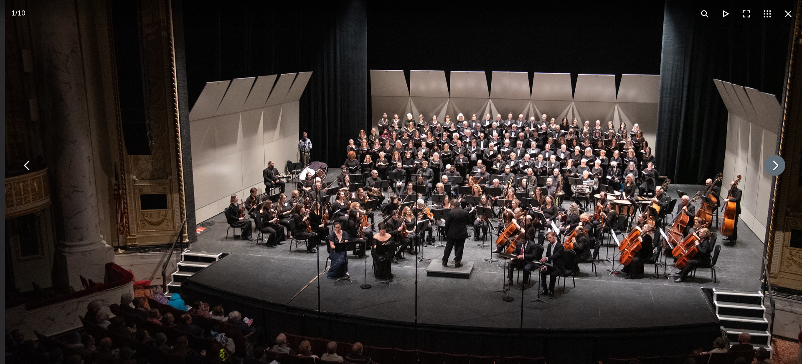
click at [615, 148] on img "You can close this modal content with the ESC key" at bounding box center [433, 190] width 856 height 571
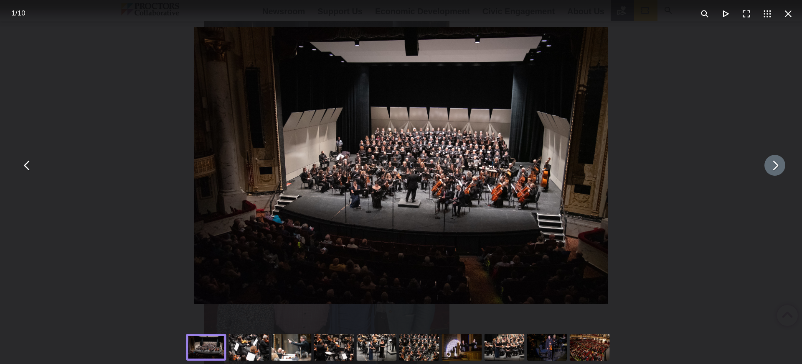
click at [765, 170] on button "You can close this modal content with the ESC key" at bounding box center [775, 165] width 21 height 21
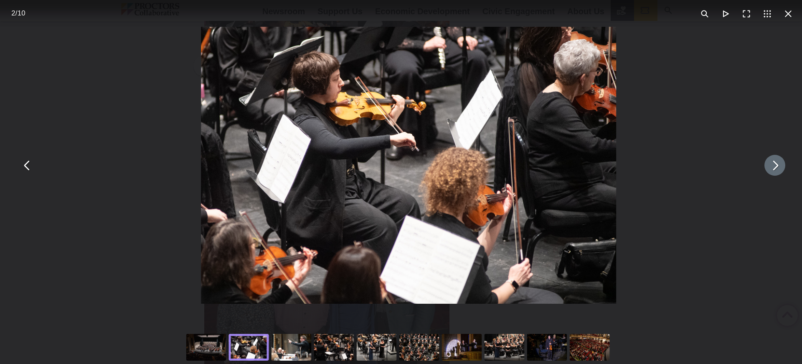
click at [765, 170] on button "You can close this modal content with the ESC key" at bounding box center [775, 165] width 21 height 21
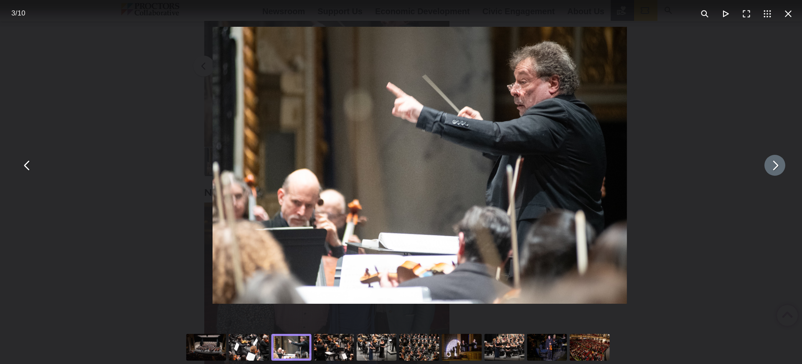
click at [765, 170] on button "You can close this modal content with the ESC key" at bounding box center [775, 165] width 21 height 21
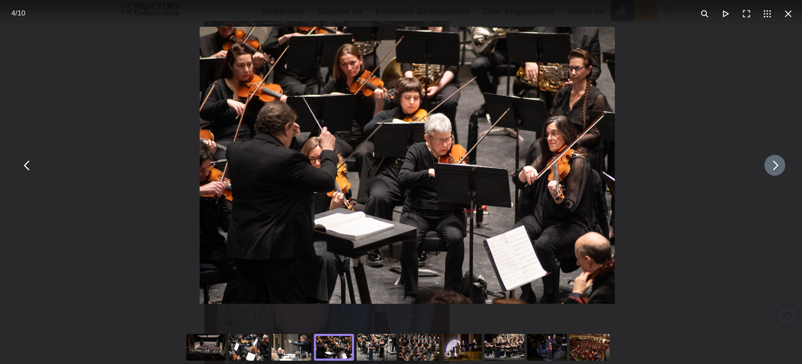
click at [765, 170] on button "You can close this modal content with the ESC key" at bounding box center [775, 165] width 21 height 21
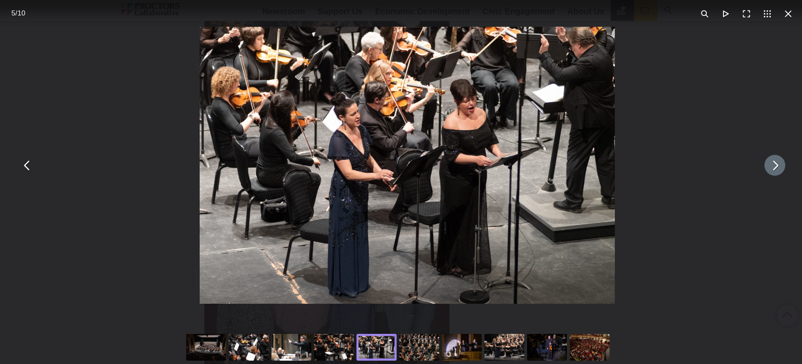
click at [765, 170] on button "You can close this modal content with the ESC key" at bounding box center [775, 165] width 21 height 21
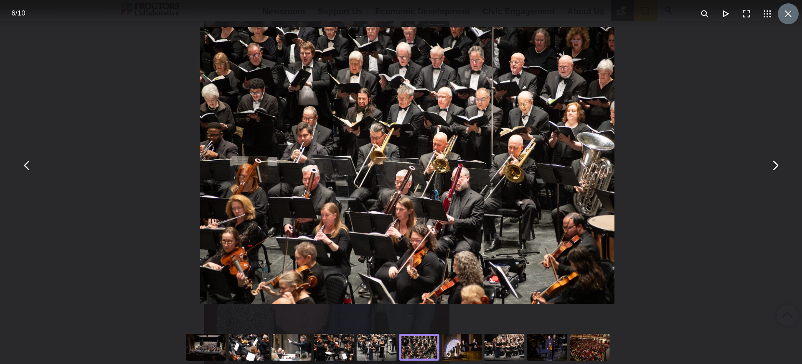
click at [782, 14] on button "You can close this modal content with the ESC key" at bounding box center [788, 13] width 21 height 21
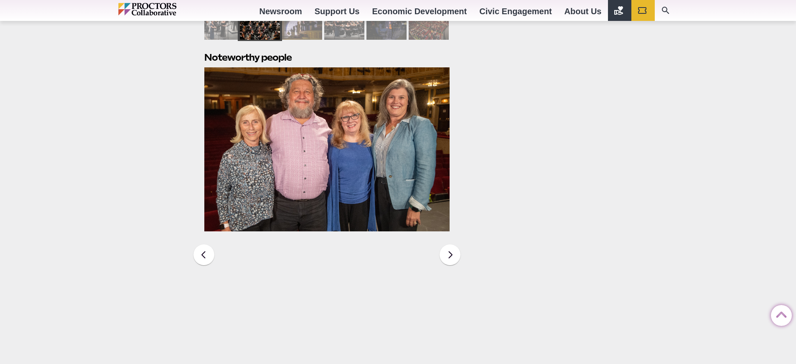
scroll to position [1083, 0]
click at [413, 136] on img at bounding box center [327, 149] width 246 height 164
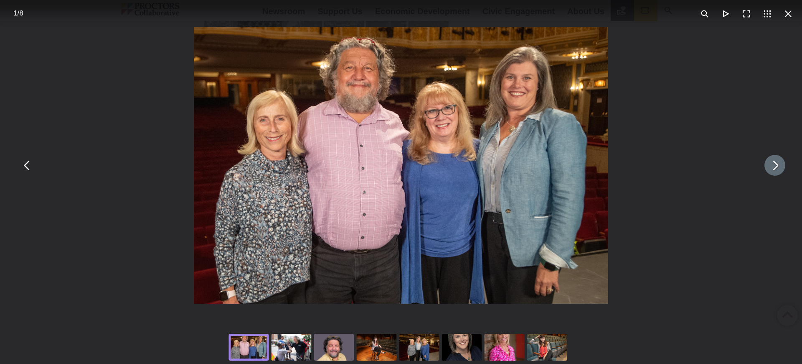
click at [766, 163] on button "You can close this modal content with the ESC key" at bounding box center [775, 165] width 21 height 21
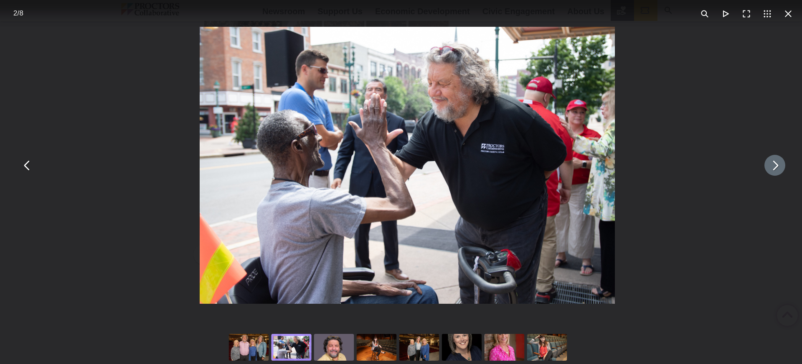
click at [766, 163] on button "You can close this modal content with the ESC key" at bounding box center [775, 165] width 21 height 21
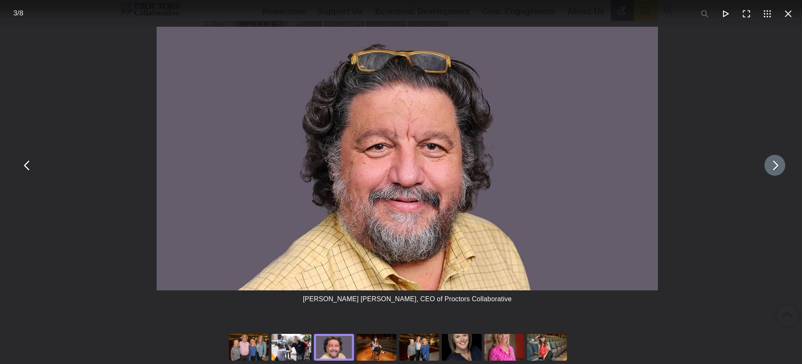
click at [766, 163] on button "You can close this modal content with the ESC key" at bounding box center [775, 165] width 21 height 21
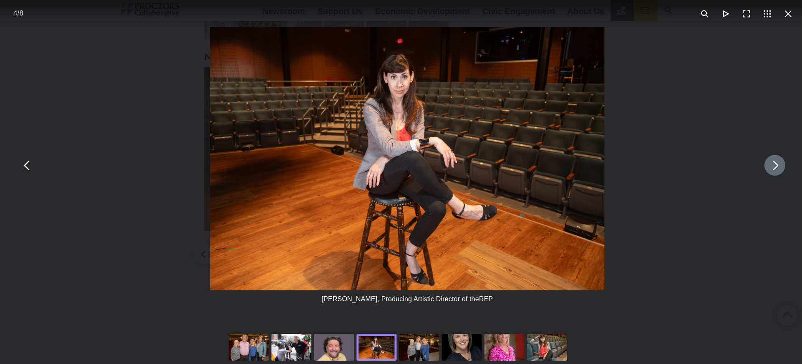
click at [766, 163] on button "You can close this modal content with the ESC key" at bounding box center [775, 165] width 21 height 21
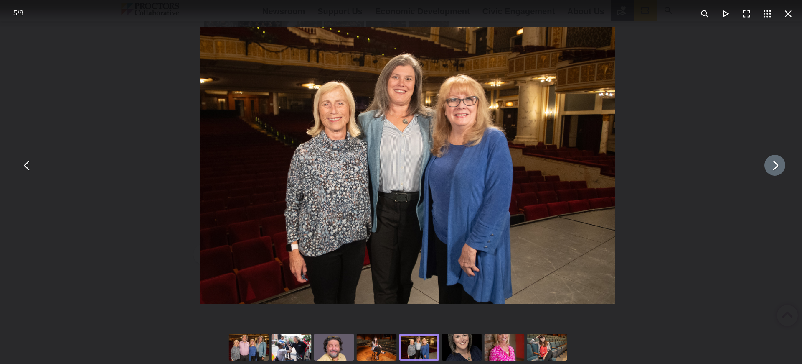
click at [766, 163] on button "You can close this modal content with the ESC key" at bounding box center [775, 165] width 21 height 21
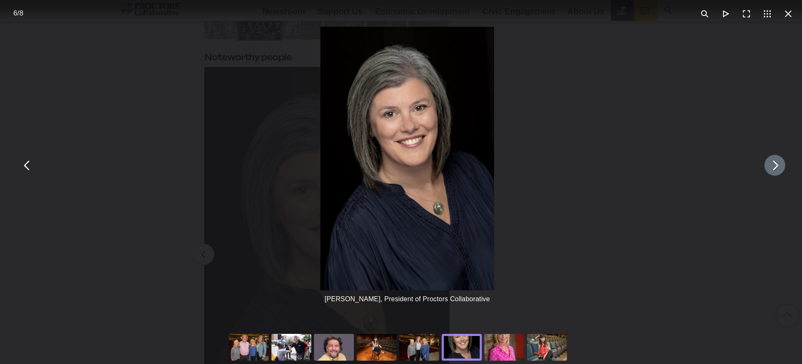
click at [766, 163] on button "You can close this modal content with the ESC key" at bounding box center [775, 165] width 21 height 21
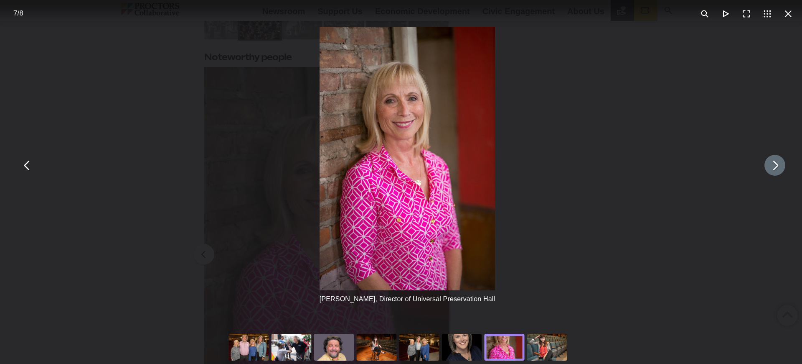
click at [766, 163] on button "You can close this modal content with the ESC key" at bounding box center [775, 165] width 21 height 21
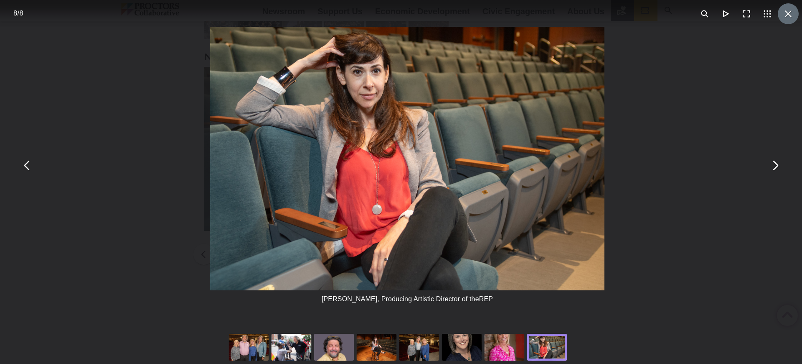
click at [787, 13] on button "You can close this modal content with the ESC key" at bounding box center [788, 13] width 21 height 21
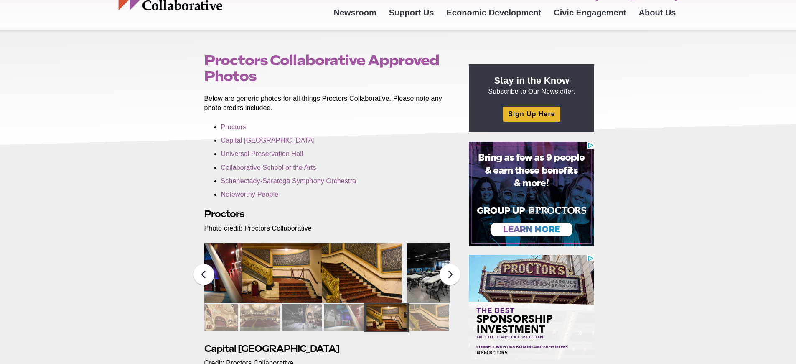
scroll to position [49, 0]
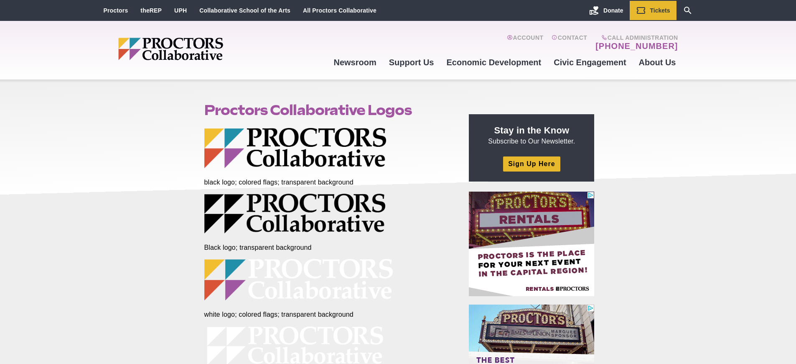
click at [299, 147] on img at bounding box center [295, 148] width 182 height 40
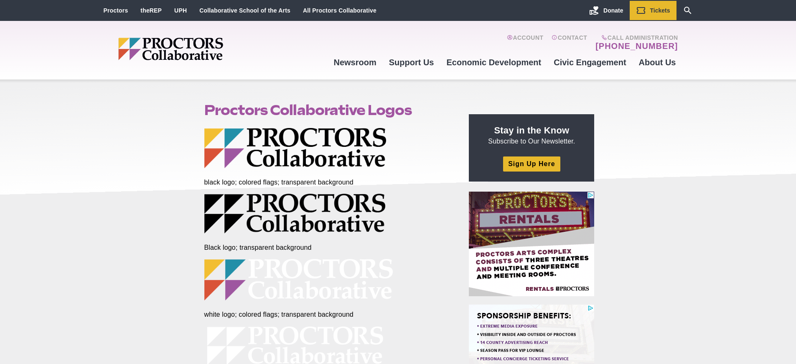
click at [310, 134] on img at bounding box center [295, 148] width 182 height 40
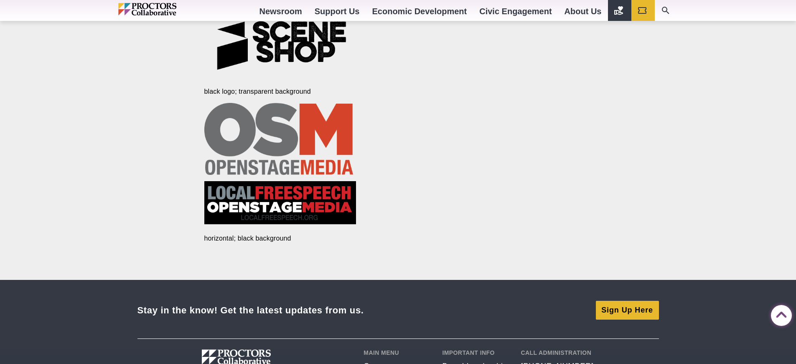
scroll to position [2036, 0]
